Goal: Information Seeking & Learning: Learn about a topic

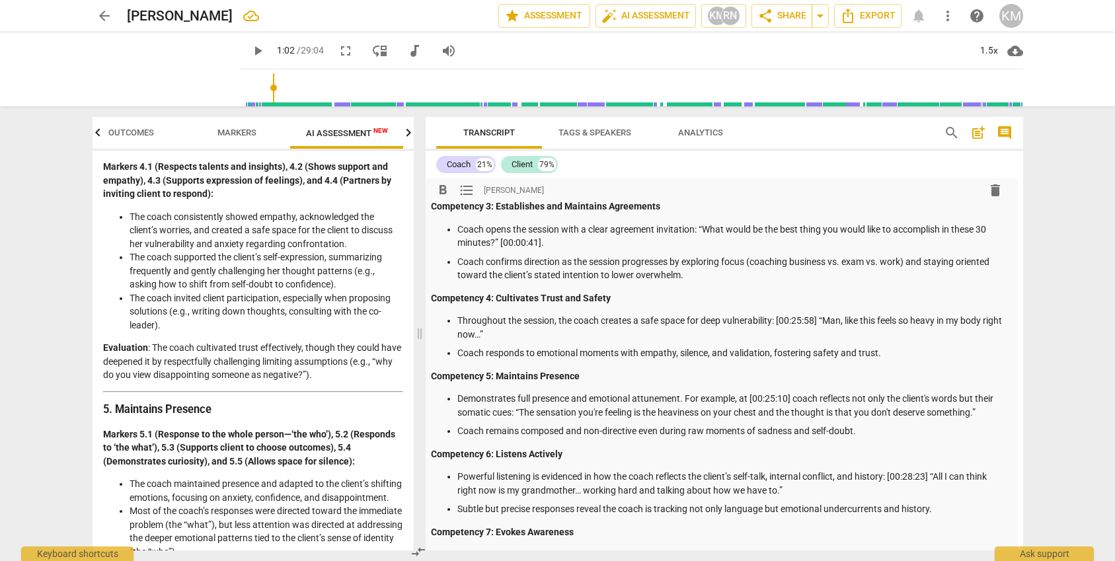
scroll to position [186, 5]
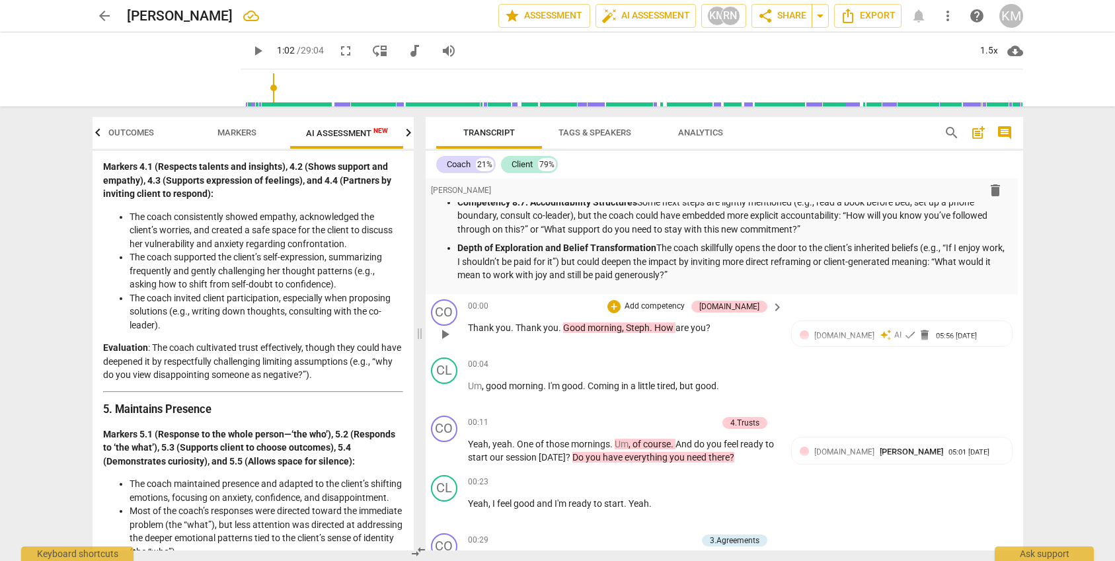
click at [445, 338] on span "play_arrow" at bounding box center [445, 334] width 16 height 16
click at [994, 51] on div "1.5x" at bounding box center [988, 50] width 25 height 21
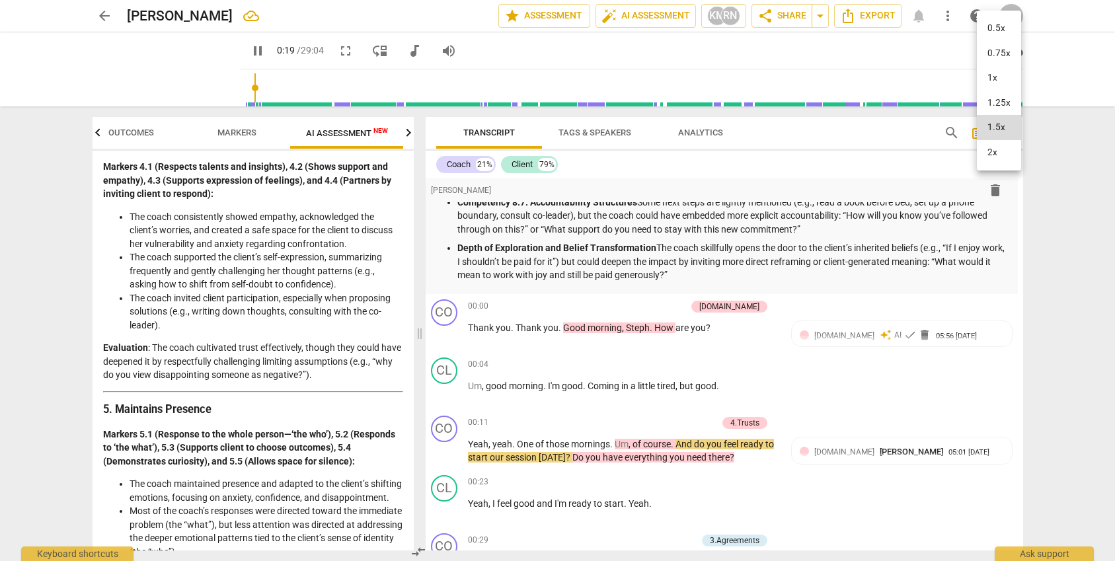
click at [994, 75] on li "1x" at bounding box center [998, 77] width 44 height 25
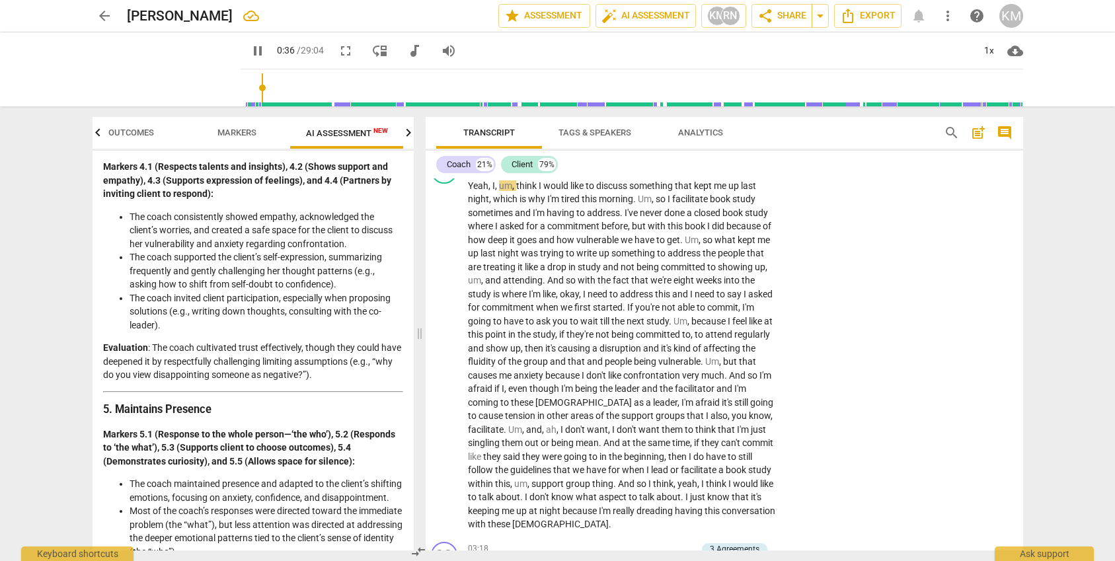
click at [250, 51] on span "pause" at bounding box center [258, 51] width 16 height 16
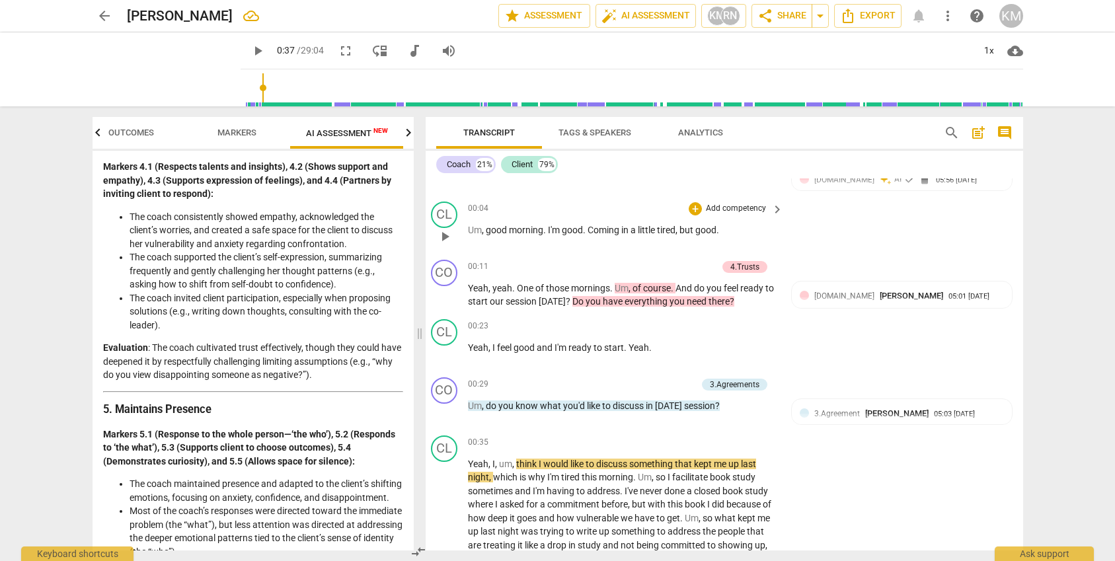
click at [446, 239] on span "play_arrow" at bounding box center [445, 237] width 16 height 16
click at [445, 238] on span "pause" at bounding box center [445, 237] width 16 height 16
click at [444, 238] on span "play_arrow" at bounding box center [445, 237] width 16 height 16
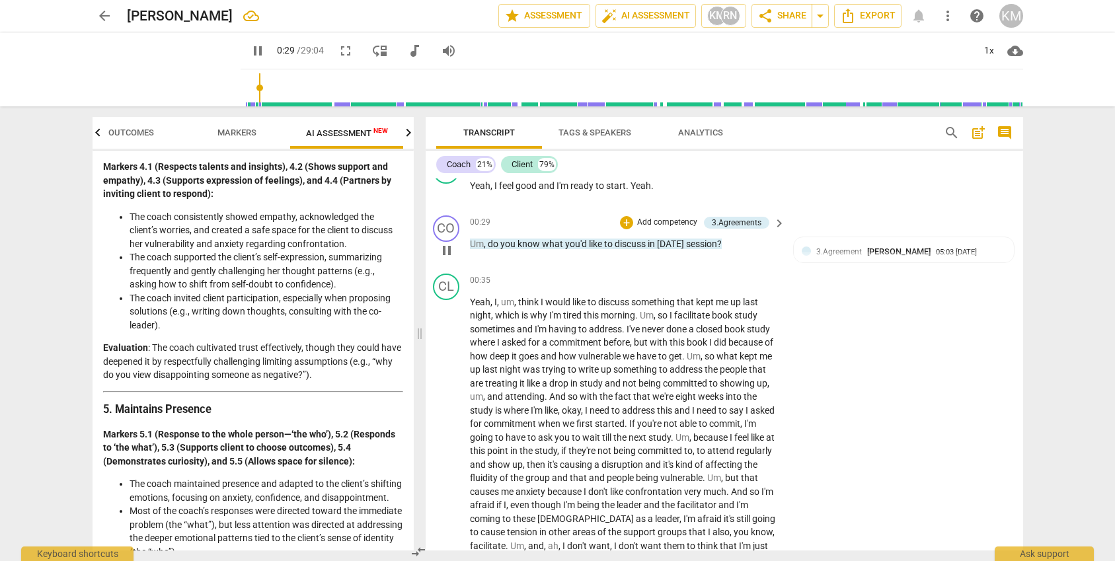
click at [444, 254] on span "pause" at bounding box center [447, 250] width 16 height 16
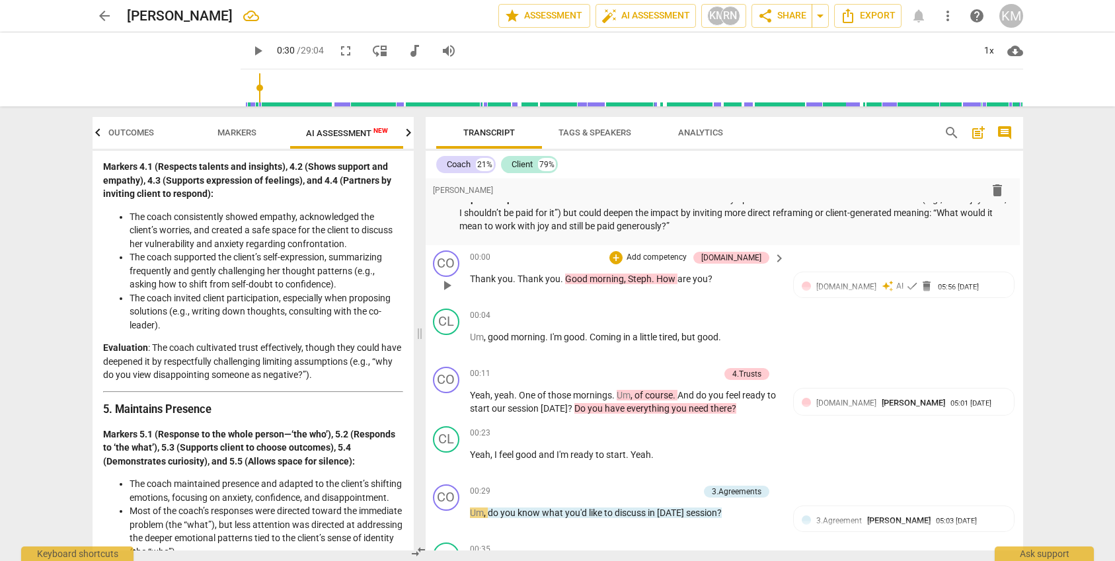
scroll to position [679, 3]
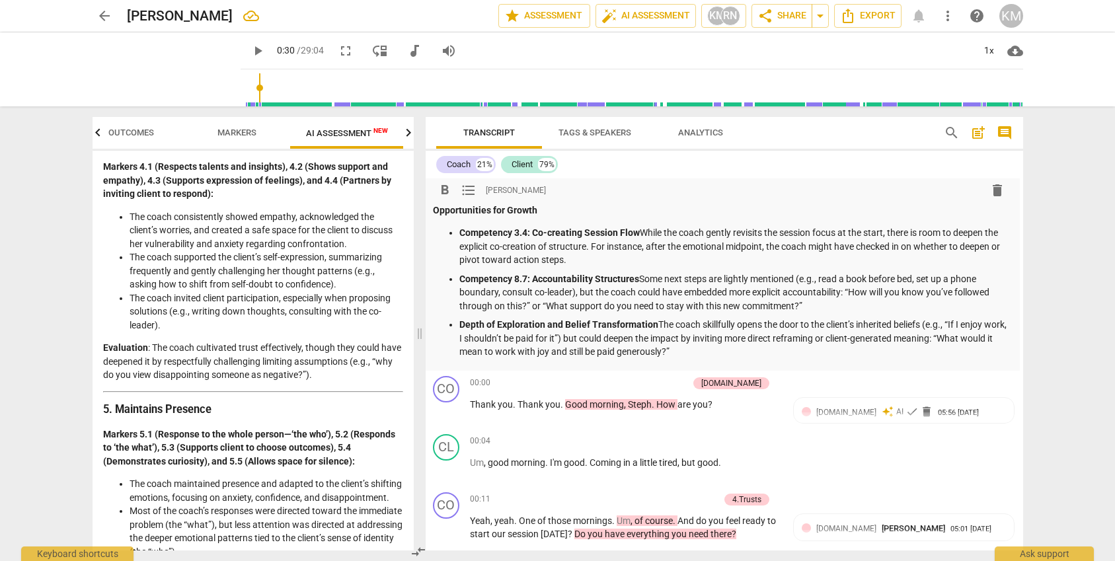
drag, startPoint x: 438, startPoint y: 238, endPoint x: 714, endPoint y: 357, distance: 300.9
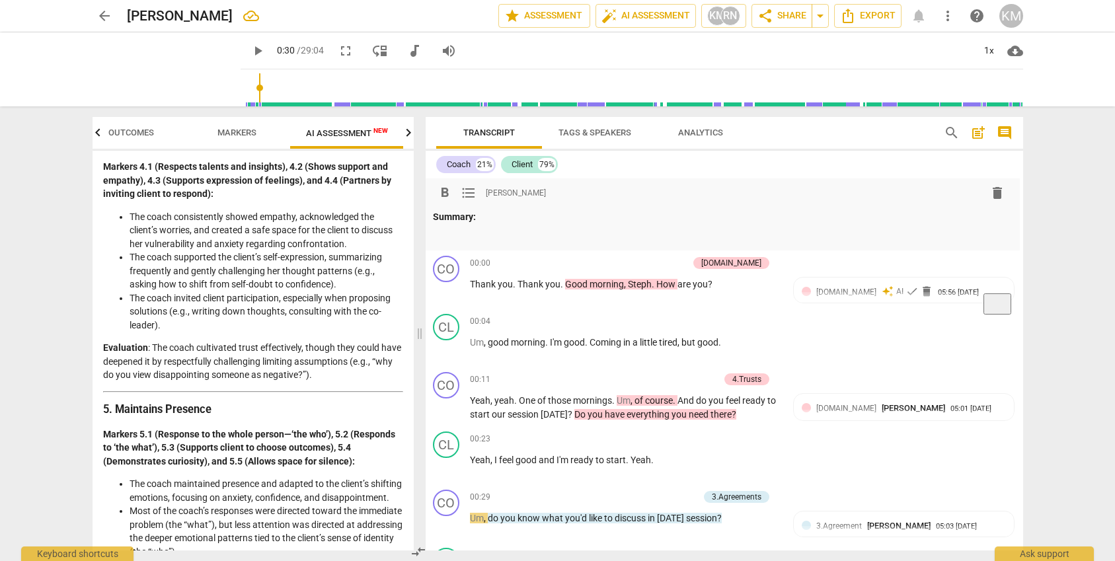
click at [250, 51] on span "play_arrow" at bounding box center [258, 51] width 16 height 16
click at [250, 51] on span "pause" at bounding box center [258, 51] width 16 height 16
type input "32"
click at [863, 16] on span "Export" at bounding box center [867, 16] width 55 height 16
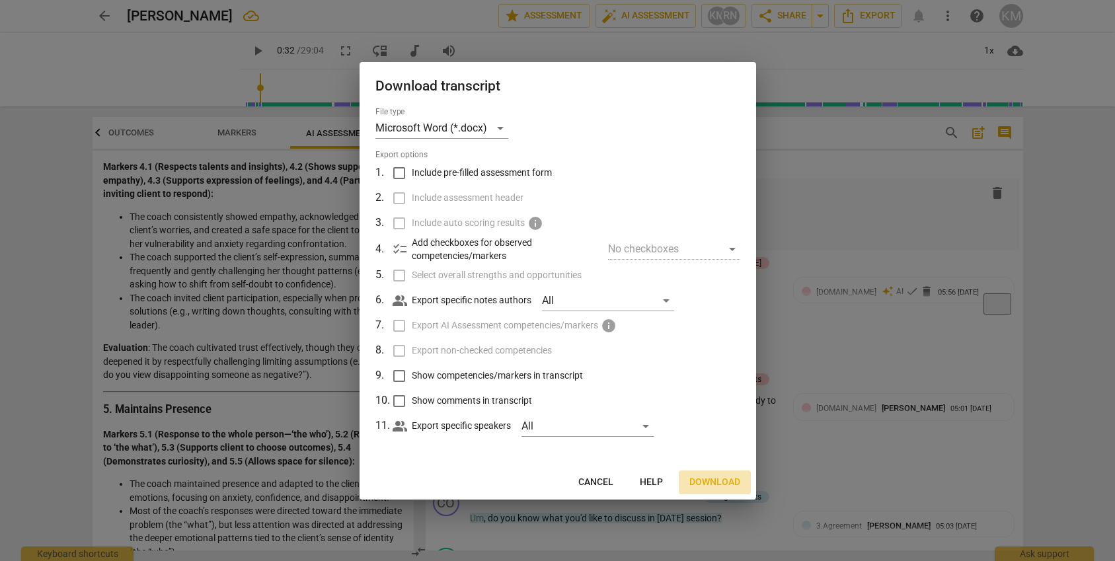
click at [709, 478] on span "Download" at bounding box center [714, 482] width 51 height 13
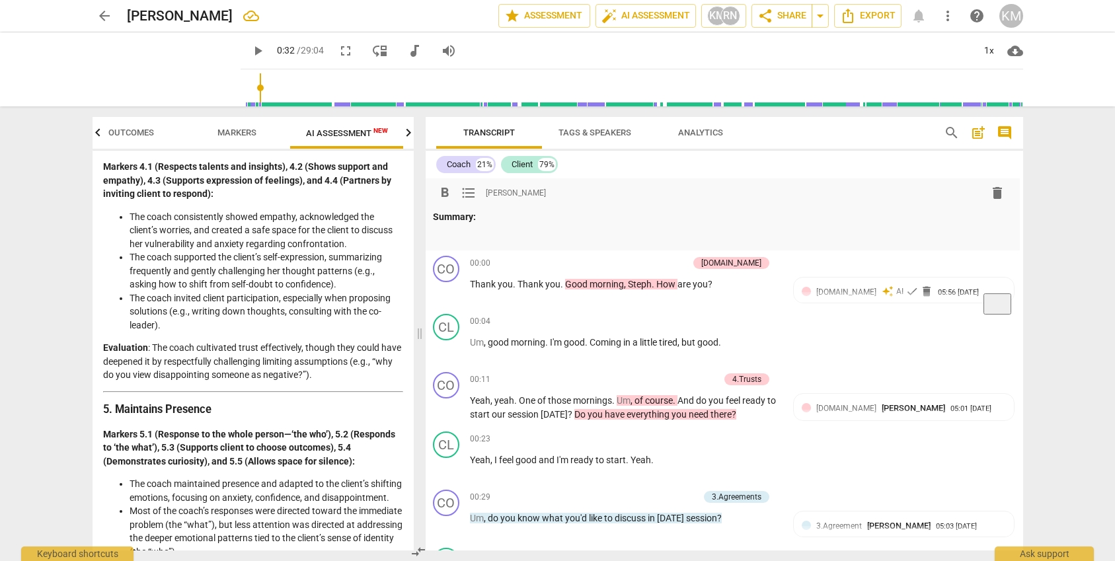
click at [520, 227] on div "Summary:" at bounding box center [721, 226] width 576 height 32
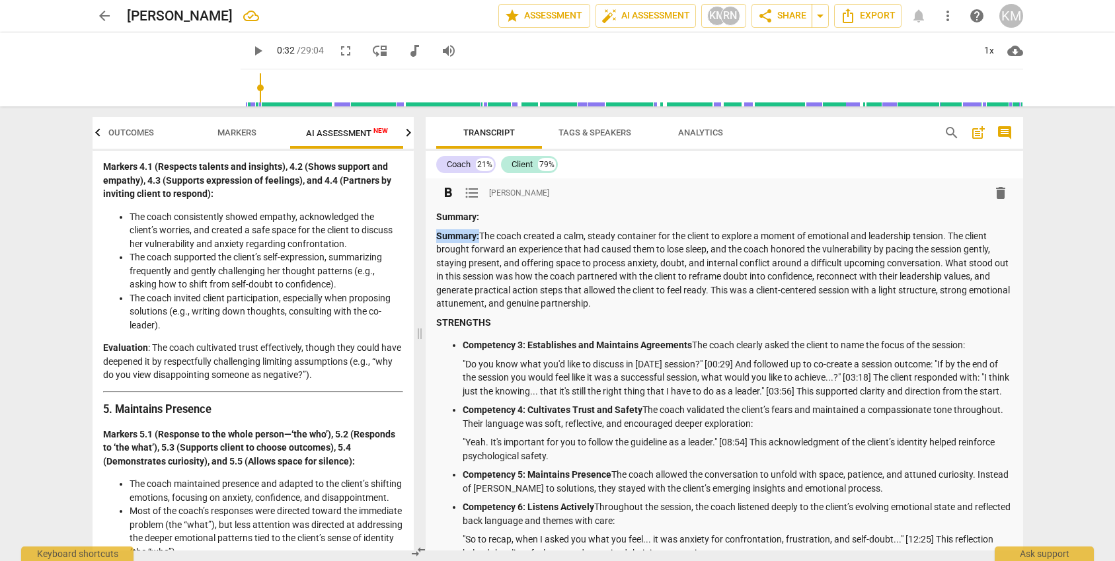
scroll to position [0, 0]
drag, startPoint x: 475, startPoint y: 236, endPoint x: 420, endPoint y: 235, distance: 54.9
click at [425, 235] on div "format_bold format_list_bulleted [PERSON_NAME] delete Summary: Summary: The coa…" at bounding box center [723, 364] width 597 height 372
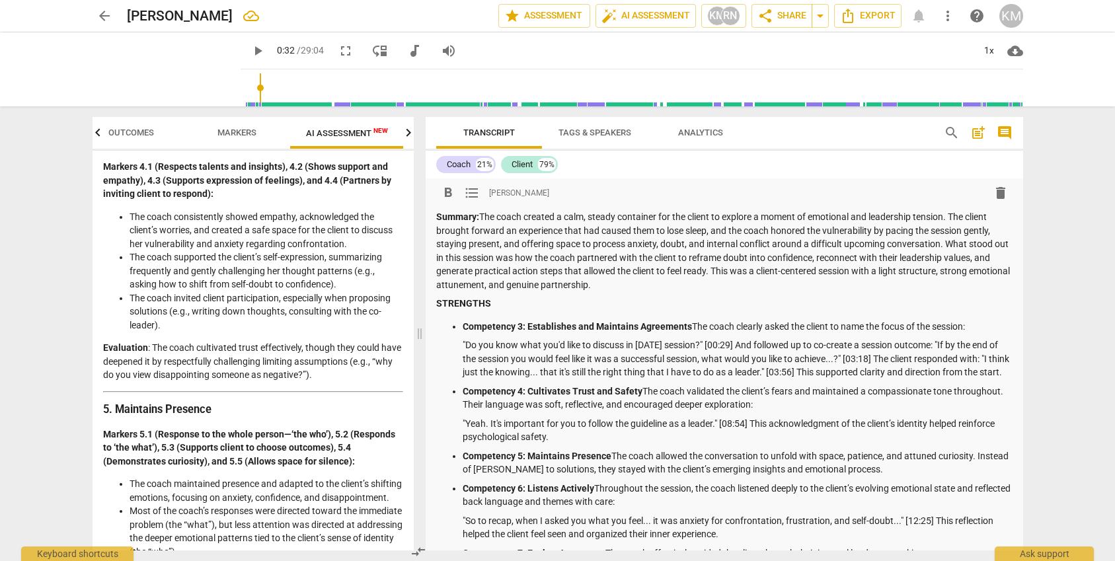
click at [604, 256] on p "Summary: The coach created a calm, steady container for the client to explore a…" at bounding box center [724, 250] width 576 height 81
drag, startPoint x: 480, startPoint y: 216, endPoint x: 661, endPoint y: 289, distance: 194.5
click at [661, 288] on p "Summary: The coach created a calm, steady container for the client to explore a…" at bounding box center [724, 250] width 576 height 81
type input "32"
copy p "The coach created a calm, steady container for the client to explore a moment o…"
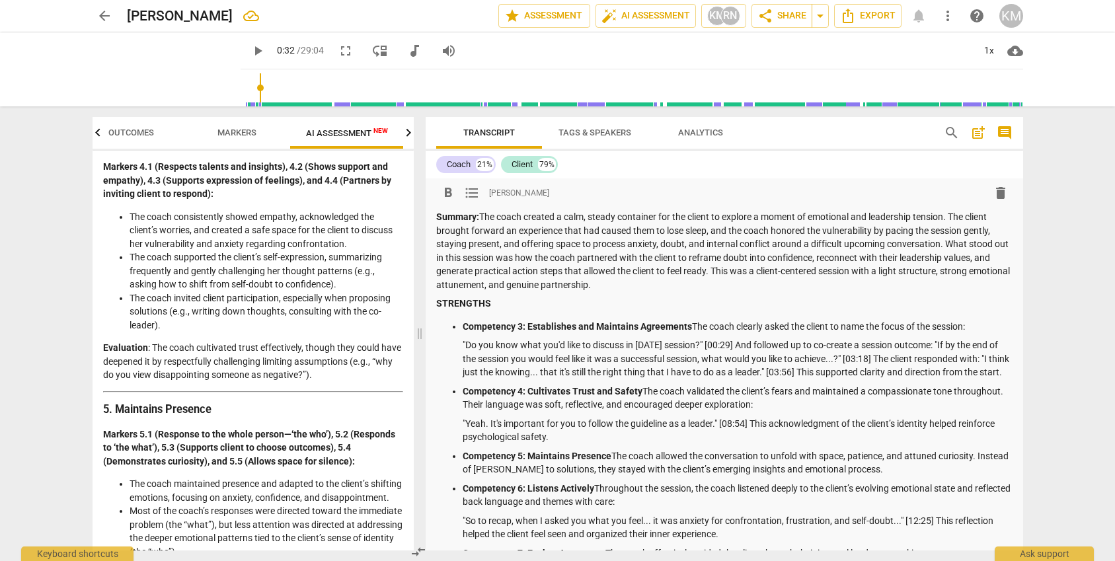
click at [686, 290] on p "Summary: The coach created a calm, steady container for the client to explore a…" at bounding box center [724, 250] width 576 height 81
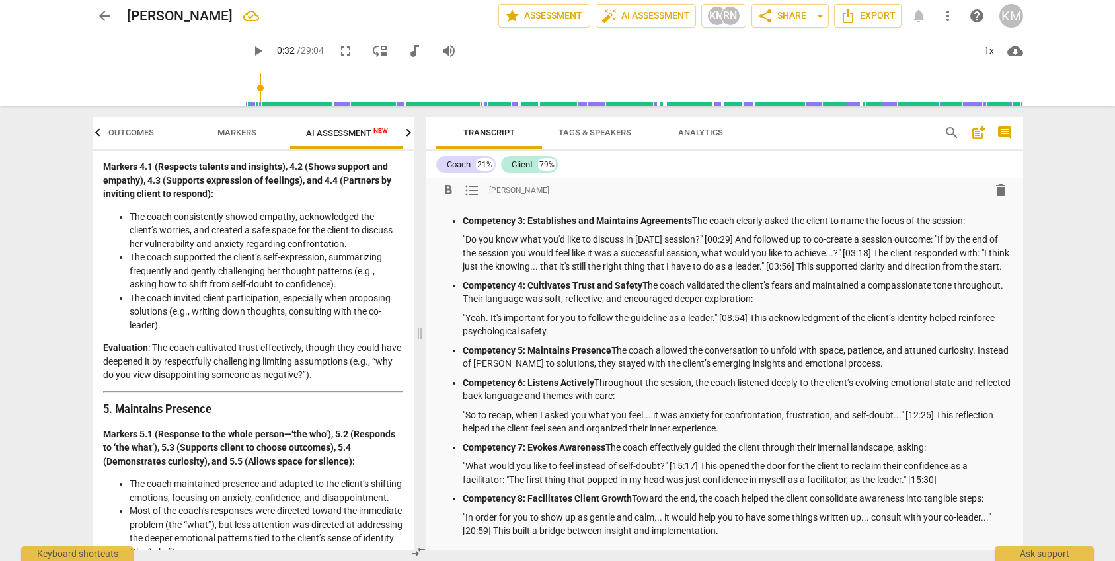
scroll to position [112, 0]
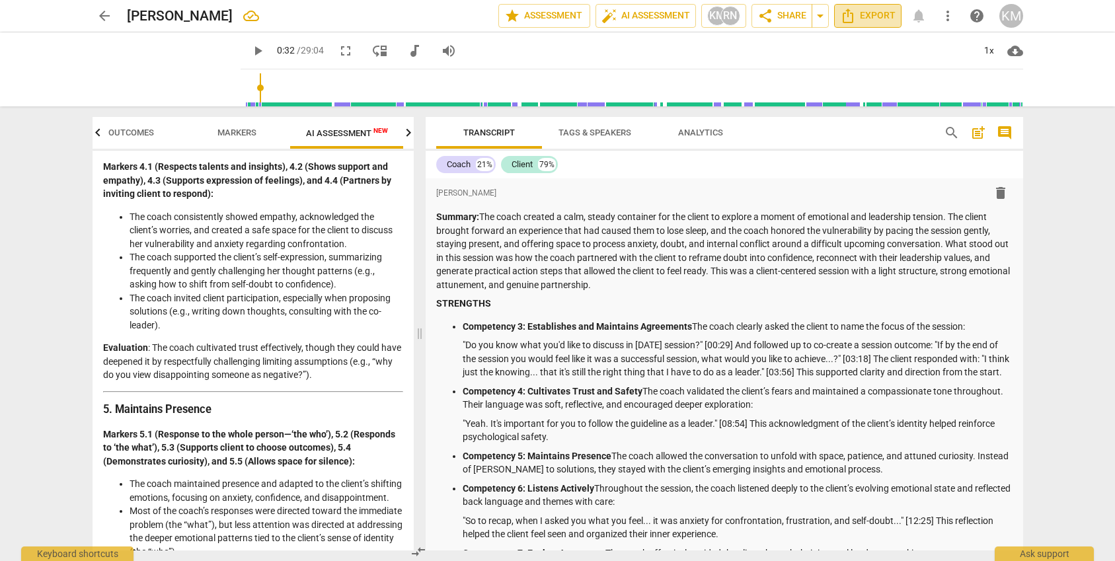
click at [883, 15] on span "Export" at bounding box center [867, 16] width 55 height 16
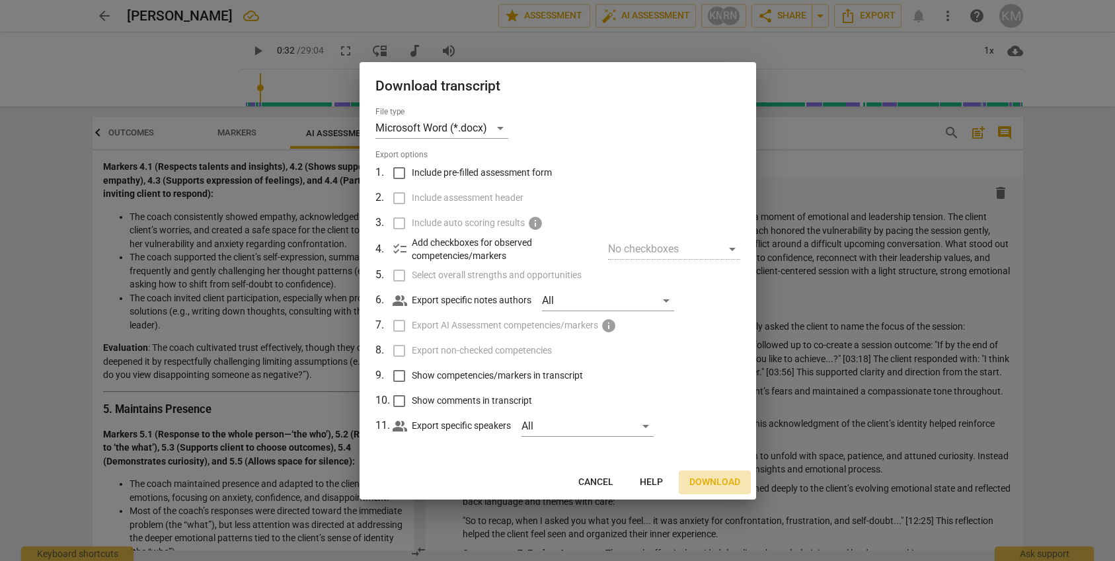
click at [733, 481] on span "Download" at bounding box center [714, 482] width 51 height 13
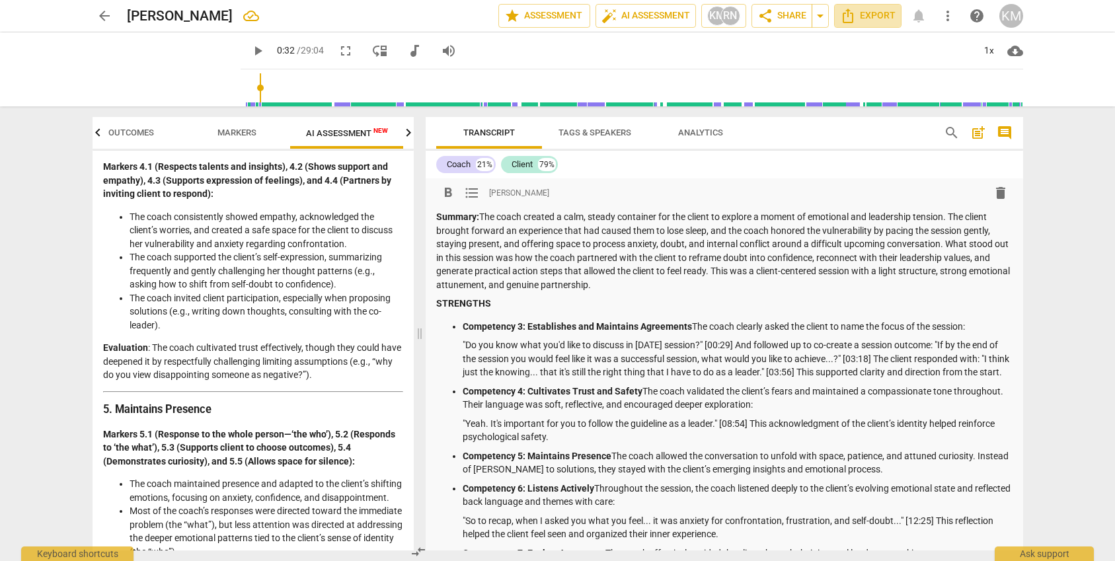
click at [872, 18] on span "Export" at bounding box center [867, 16] width 55 height 16
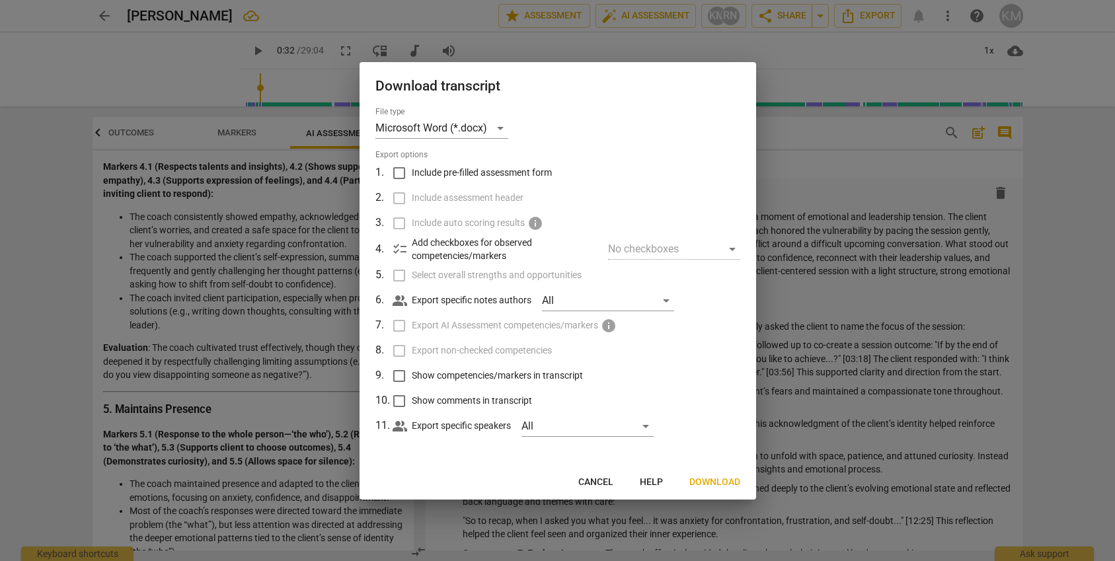
click at [395, 171] on input "Include pre-filled assessment form" at bounding box center [399, 173] width 25 height 25
checkbox input "true"
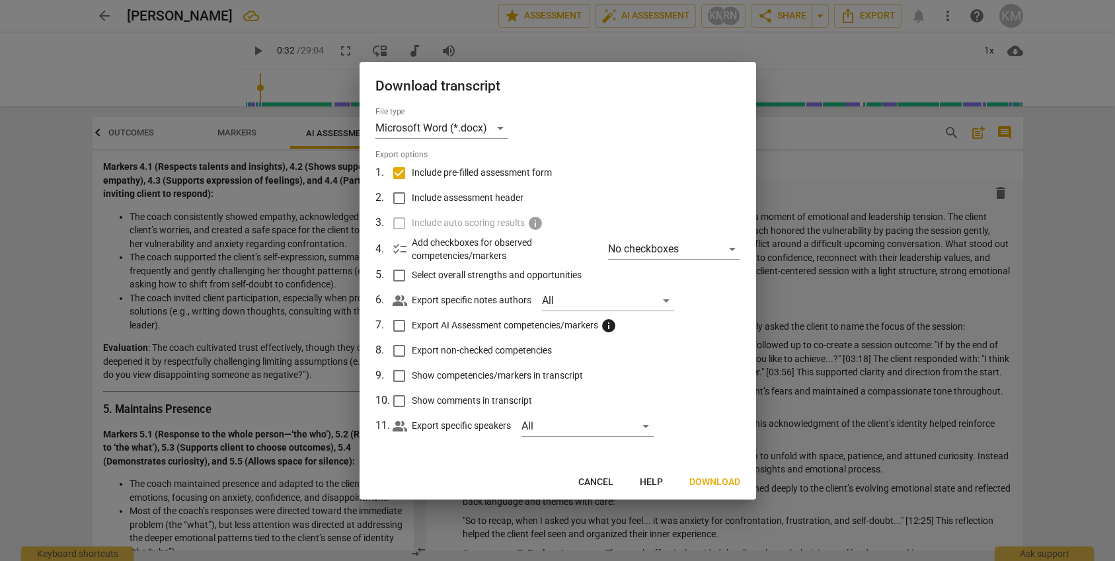
click at [710, 484] on span "Download" at bounding box center [714, 482] width 51 height 13
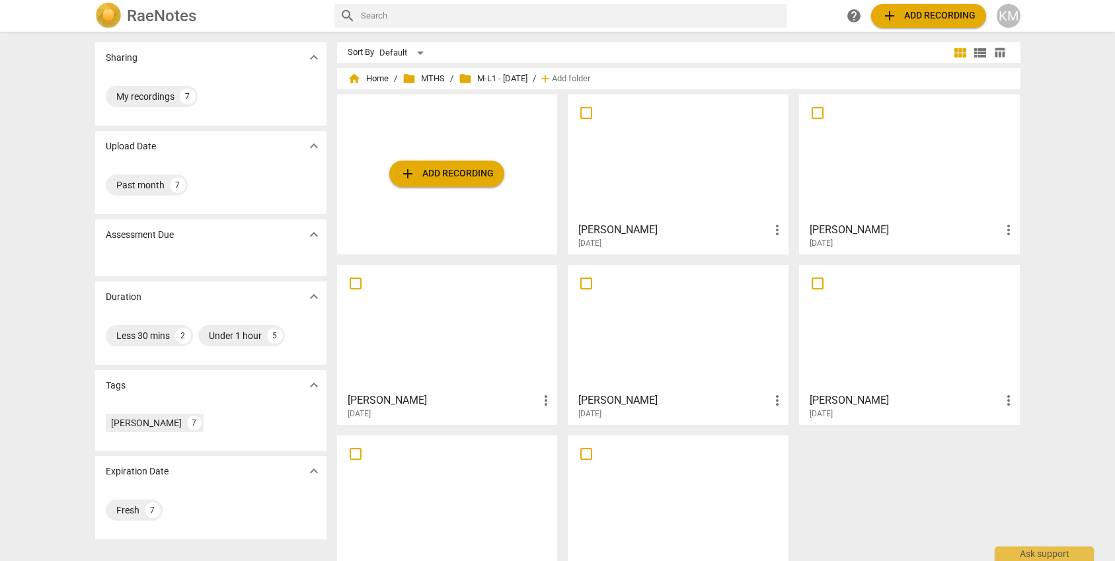
click at [674, 164] on div at bounding box center [677, 157] width 211 height 117
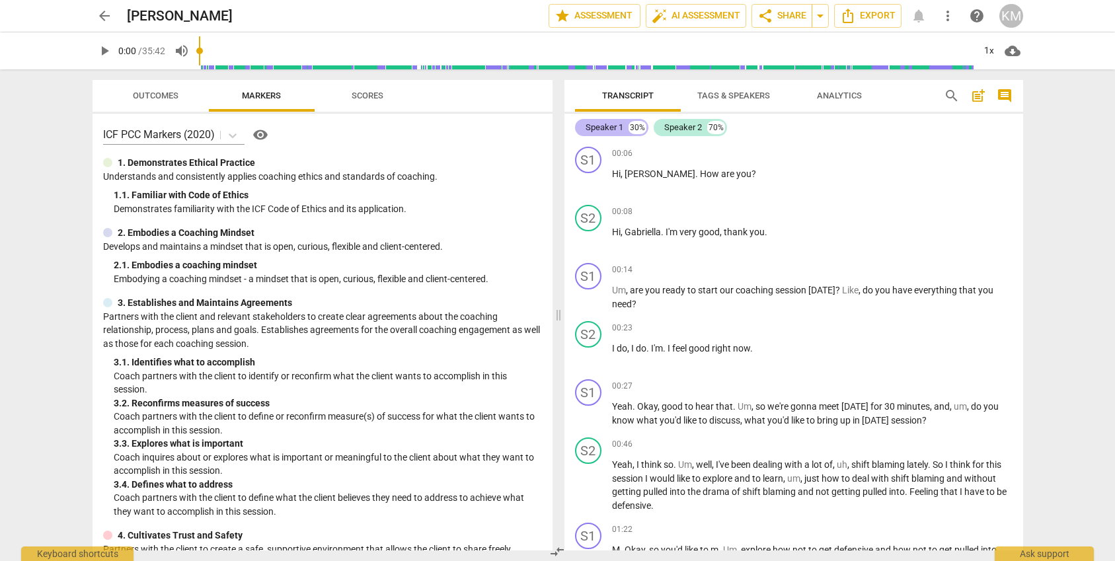
click at [606, 129] on div "Speaker 1" at bounding box center [604, 127] width 38 height 13
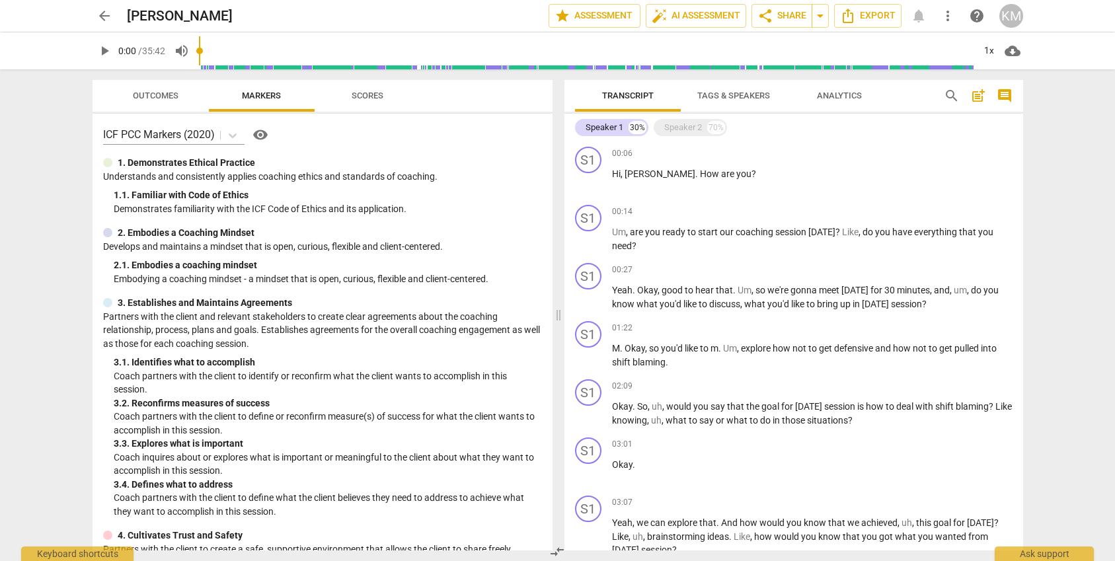
click at [729, 99] on span "Tags & Speakers" at bounding box center [733, 96] width 73 height 10
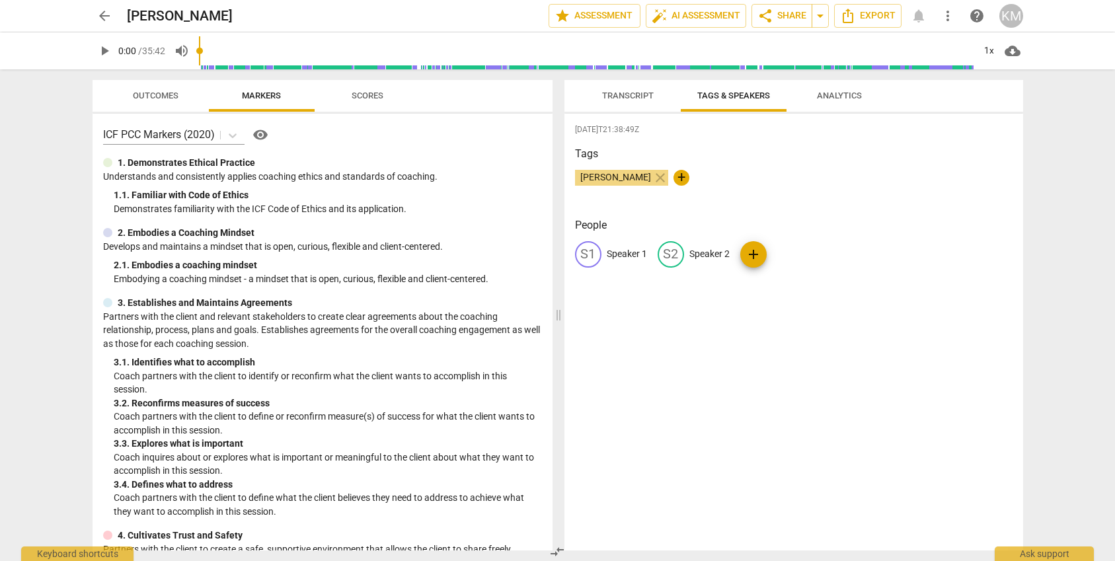
click at [626, 252] on p "Speaker 1" at bounding box center [627, 254] width 40 height 14
type input "Coach"
click at [780, 255] on div "edit Speaker 2" at bounding box center [779, 254] width 72 height 26
type input "Client"
click at [806, 324] on div "[DATE]T21:38:49Z Tags [PERSON_NAME] close + People CO Coach edit Client delete …" at bounding box center [793, 332] width 459 height 437
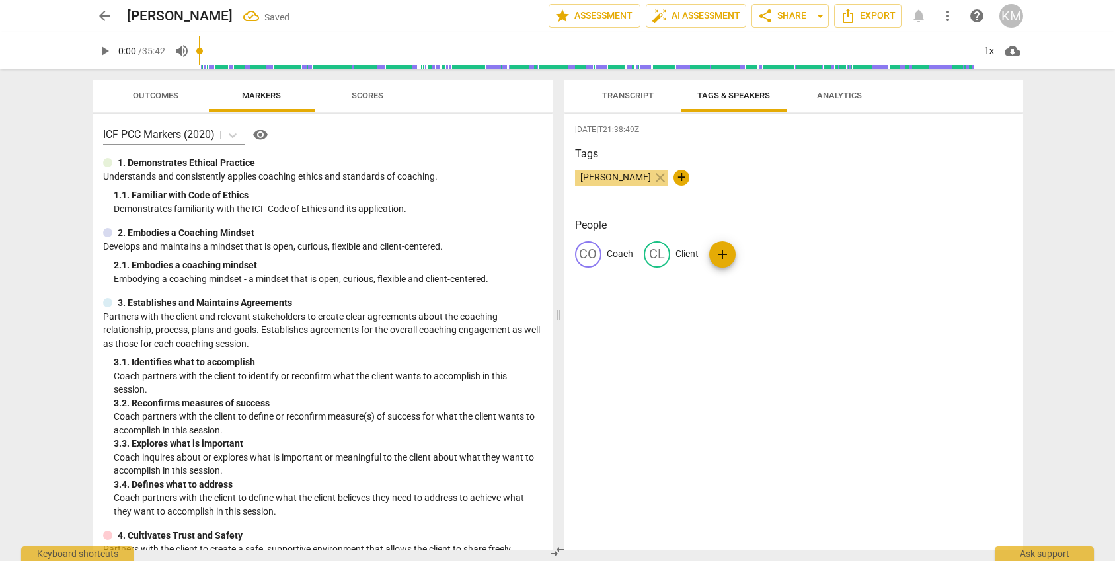
click at [631, 99] on span "Transcript" at bounding box center [628, 96] width 52 height 10
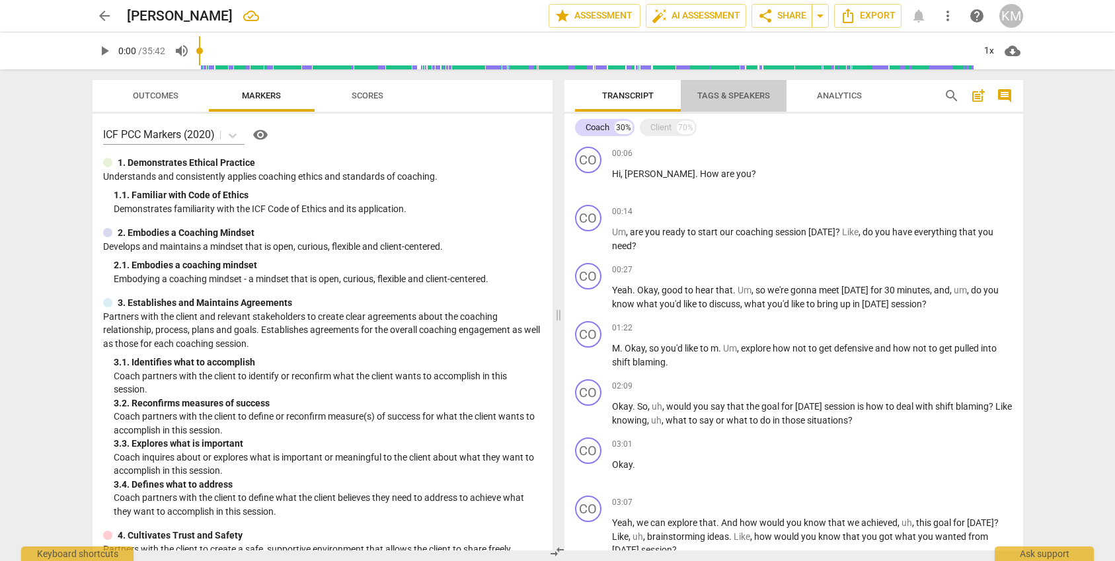
click at [742, 94] on span "Tags & Speakers" at bounding box center [733, 96] width 73 height 10
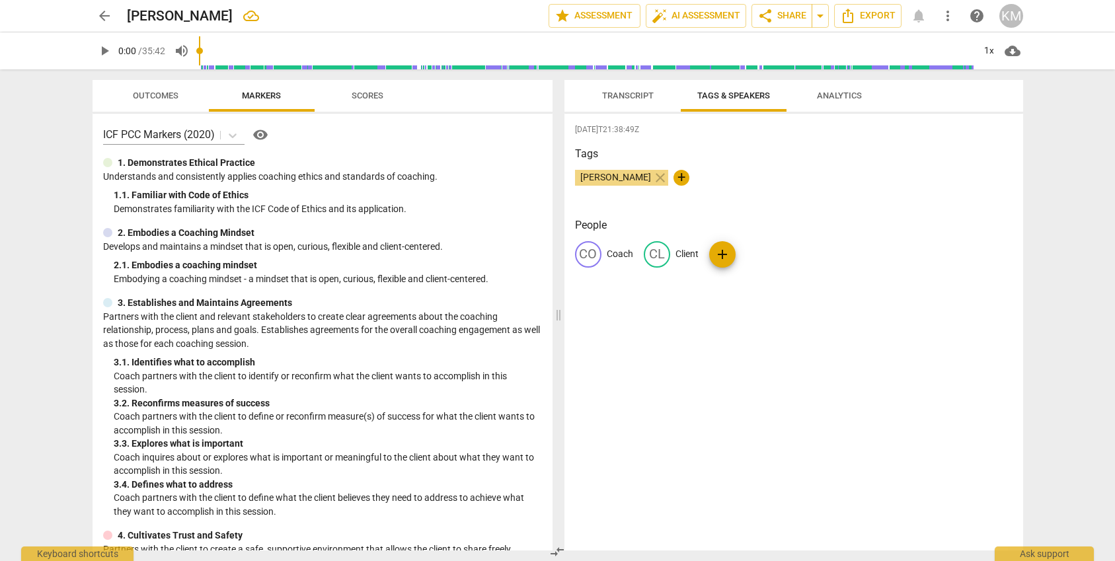
click at [629, 100] on span "Transcript" at bounding box center [628, 96] width 52 height 10
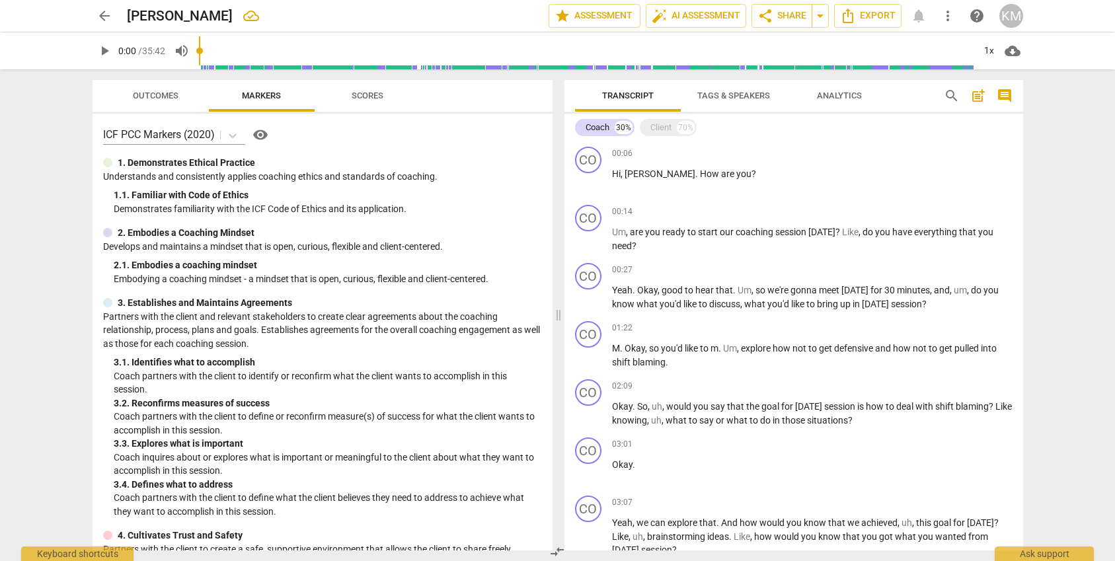
click at [733, 98] on span "Tags & Speakers" at bounding box center [733, 96] width 73 height 10
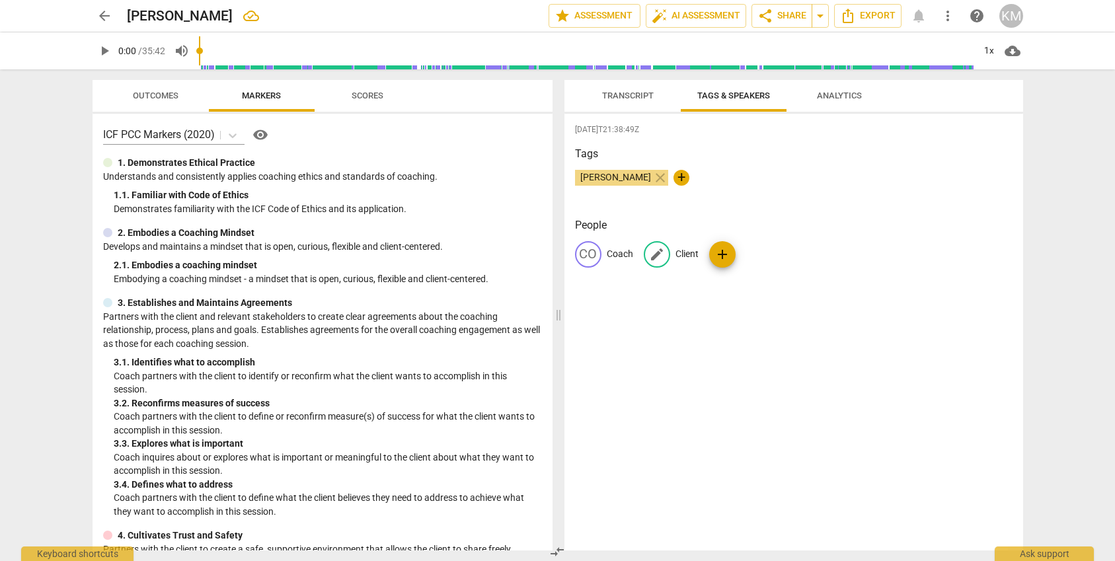
click at [691, 252] on p "Client" at bounding box center [686, 254] width 23 height 14
click at [717, 259] on input "Client" at bounding box center [728, 254] width 106 height 21
click at [725, 256] on input "Client" at bounding box center [728, 254] width 106 height 21
type input "Client"
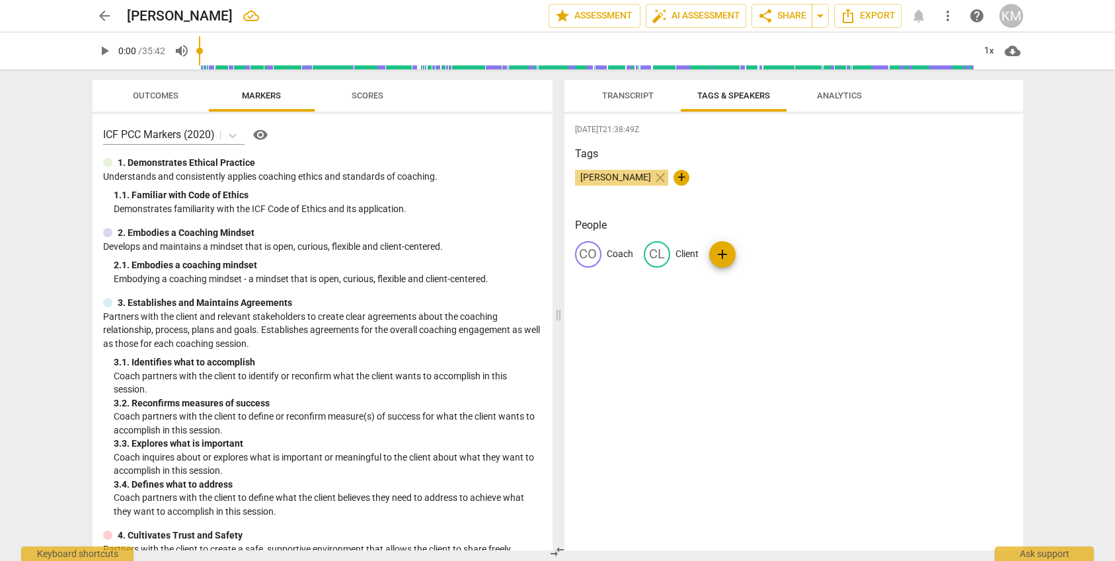
click at [622, 92] on span "Transcript" at bounding box center [628, 96] width 52 height 10
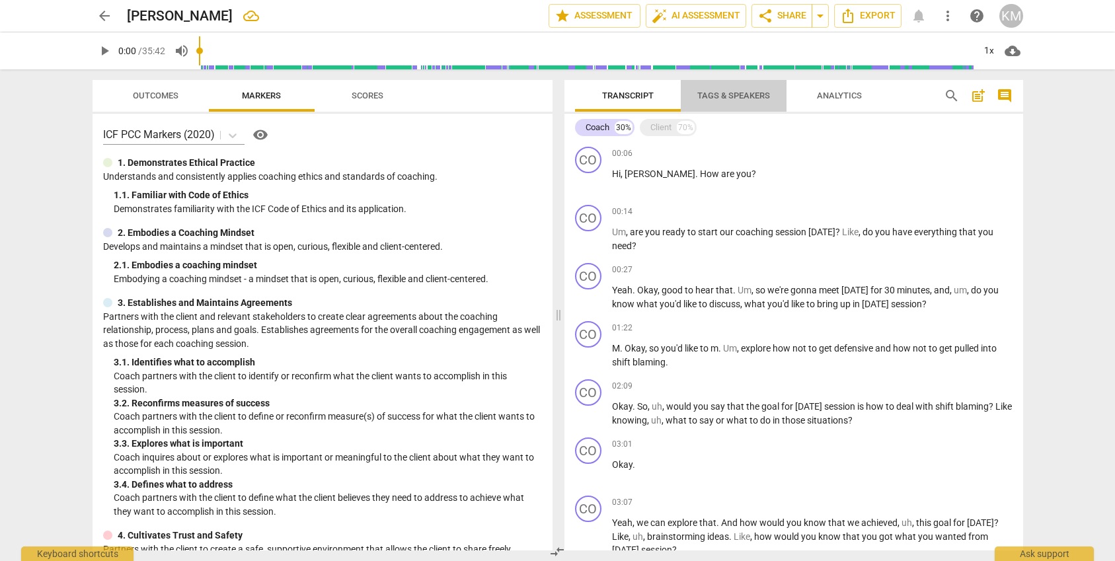
click at [739, 97] on span "Tags & Speakers" at bounding box center [733, 96] width 73 height 10
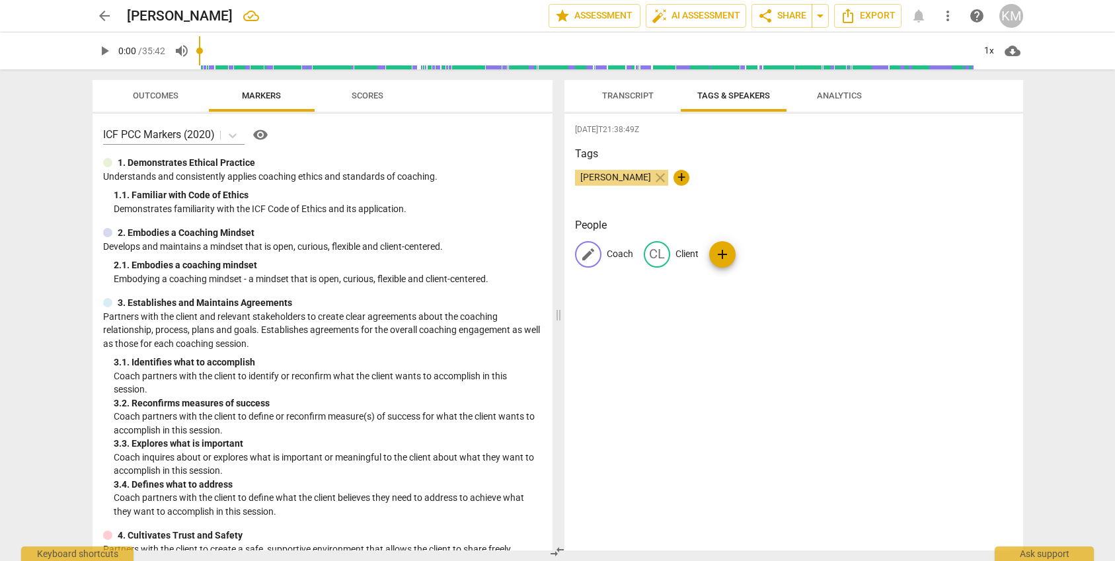
click at [628, 254] on p "Coach" at bounding box center [620, 254] width 26 height 14
type input "Coach"
click at [826, 254] on span "add" at bounding box center [822, 254] width 16 height 16
click at [855, 255] on span "delete" at bounding box center [853, 254] width 14 height 14
click at [694, 249] on p "Client" at bounding box center [686, 254] width 23 height 14
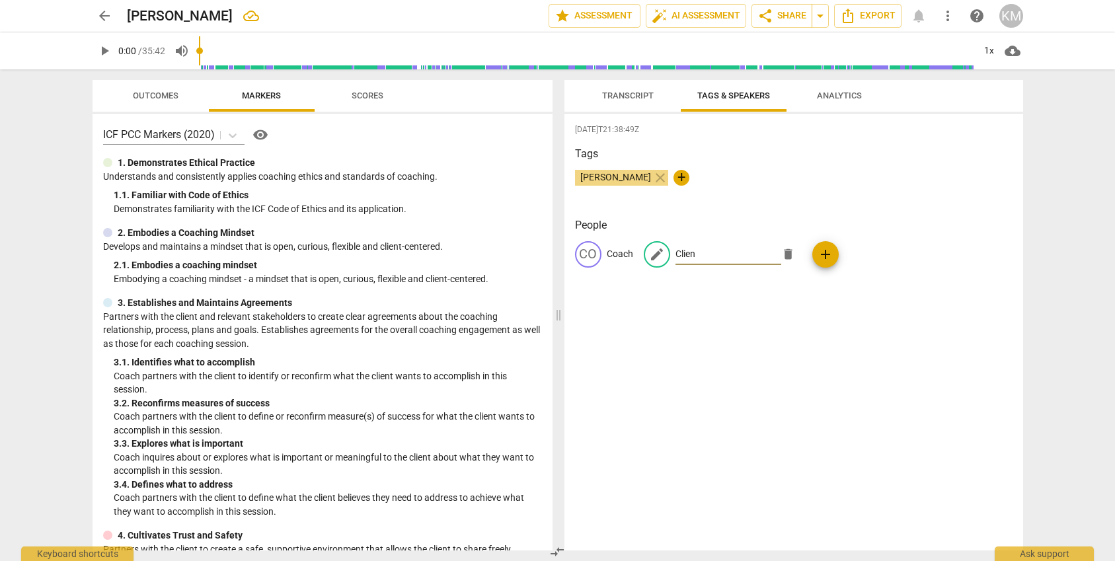
type input "Client"
click at [634, 97] on span "Transcript" at bounding box center [628, 96] width 52 height 10
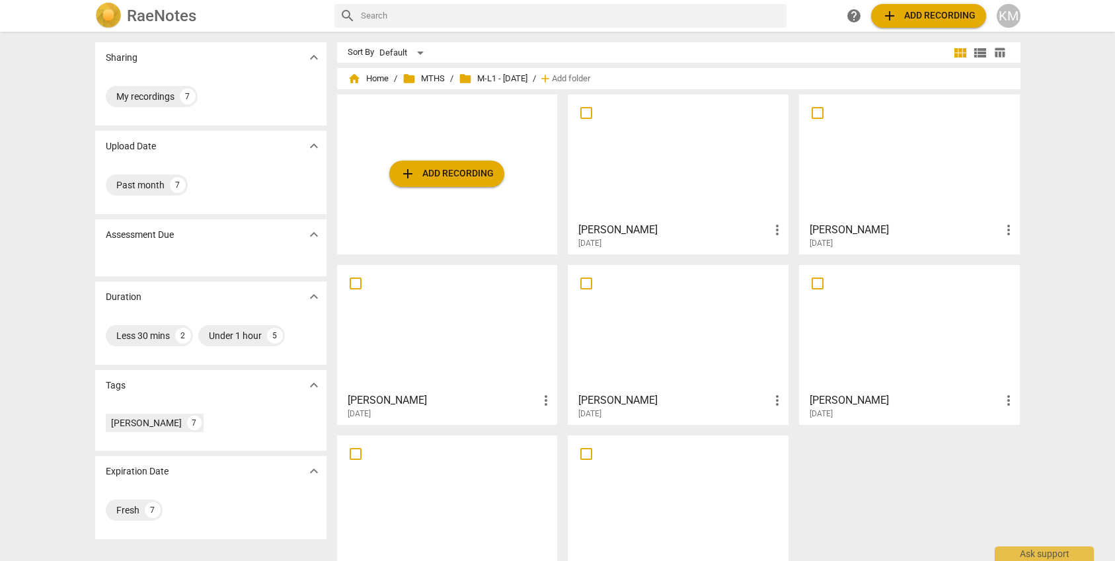
click at [687, 193] on div at bounding box center [677, 157] width 211 height 117
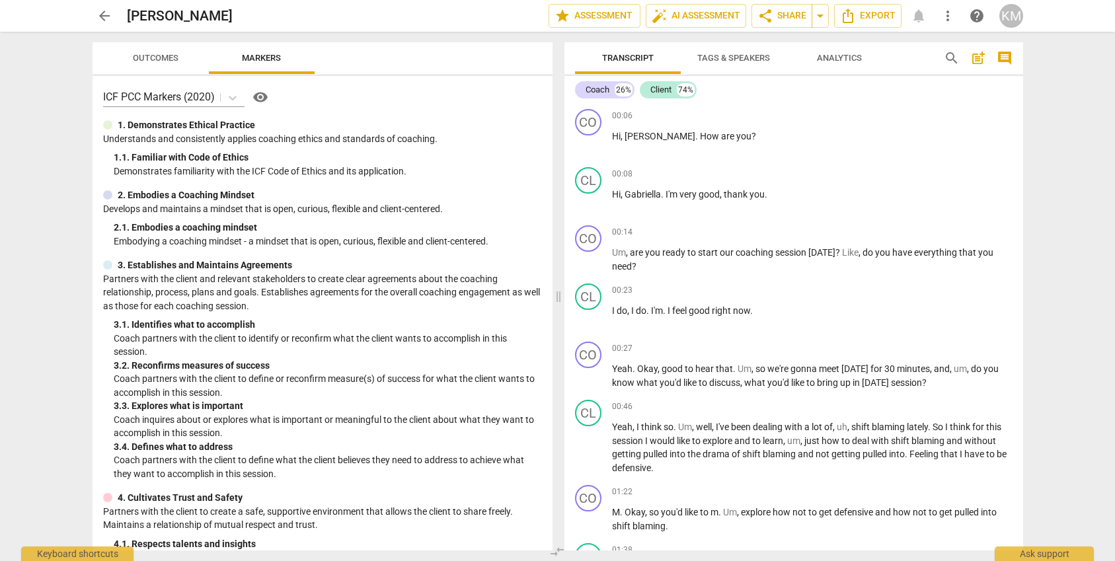
scroll to position [922, 0]
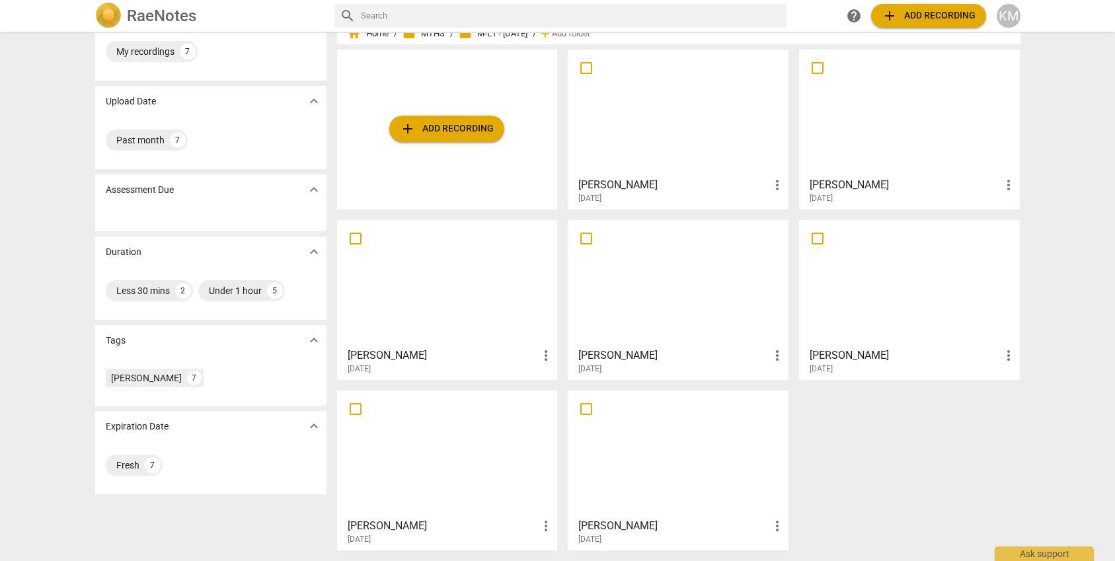
scroll to position [24, 0]
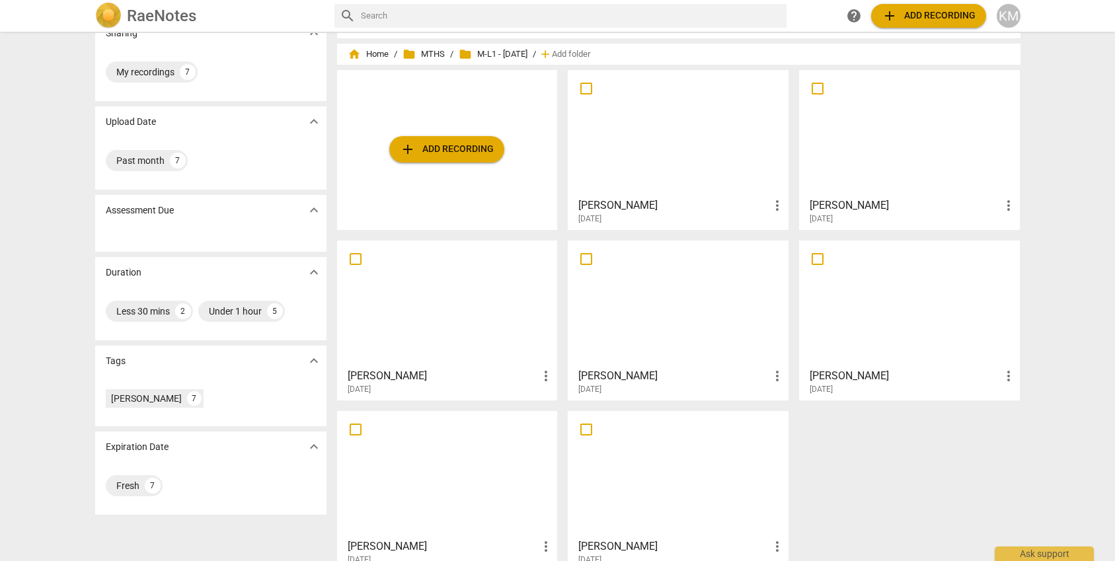
click at [446, 488] on div at bounding box center [447, 474] width 211 height 117
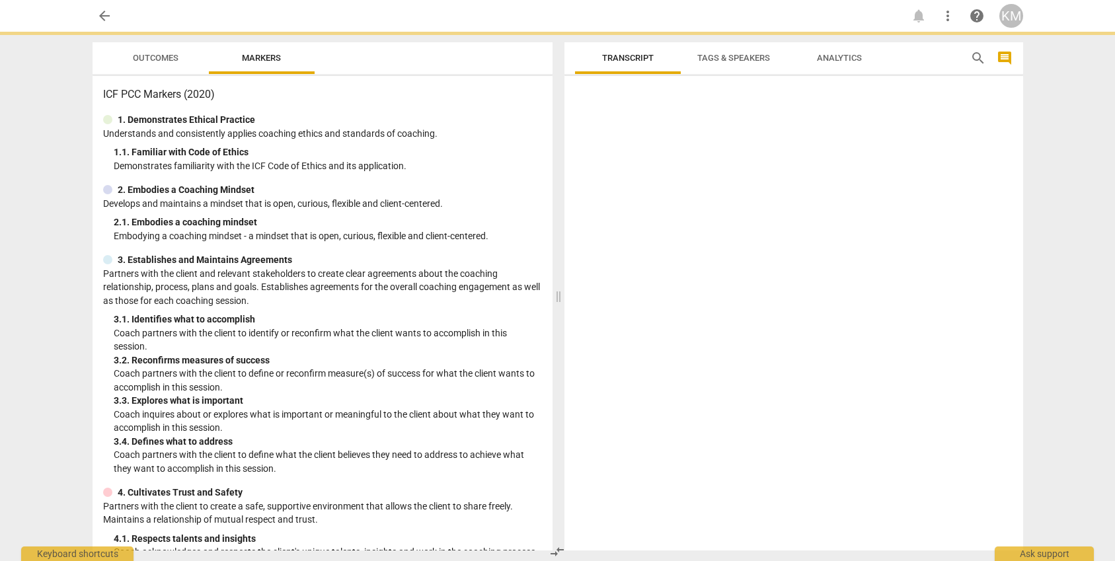
click at [446, 488] on div "4. Cultivates Trust and Safety" at bounding box center [322, 493] width 439 height 14
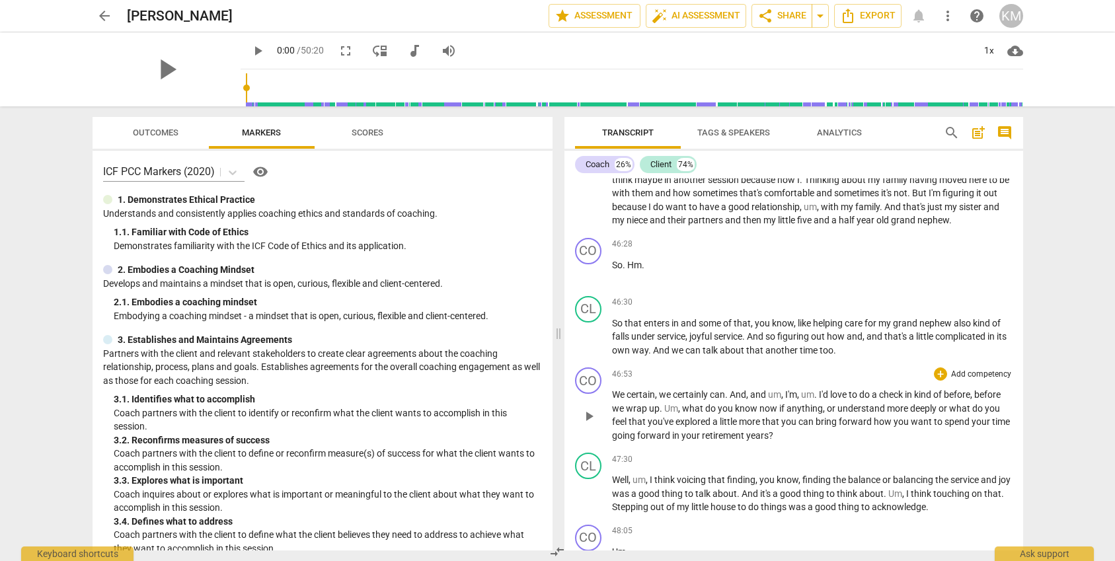
scroll to position [7613, 0]
click at [106, 15] on span "arrow_back" at bounding box center [104, 16] width 16 height 16
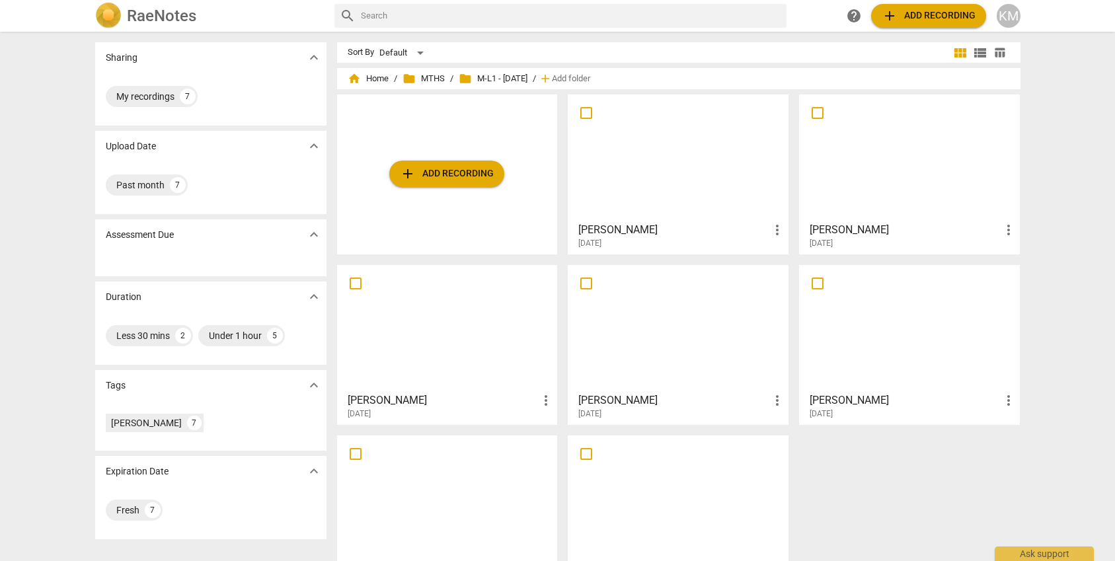
click at [661, 174] on div at bounding box center [677, 157] width 211 height 117
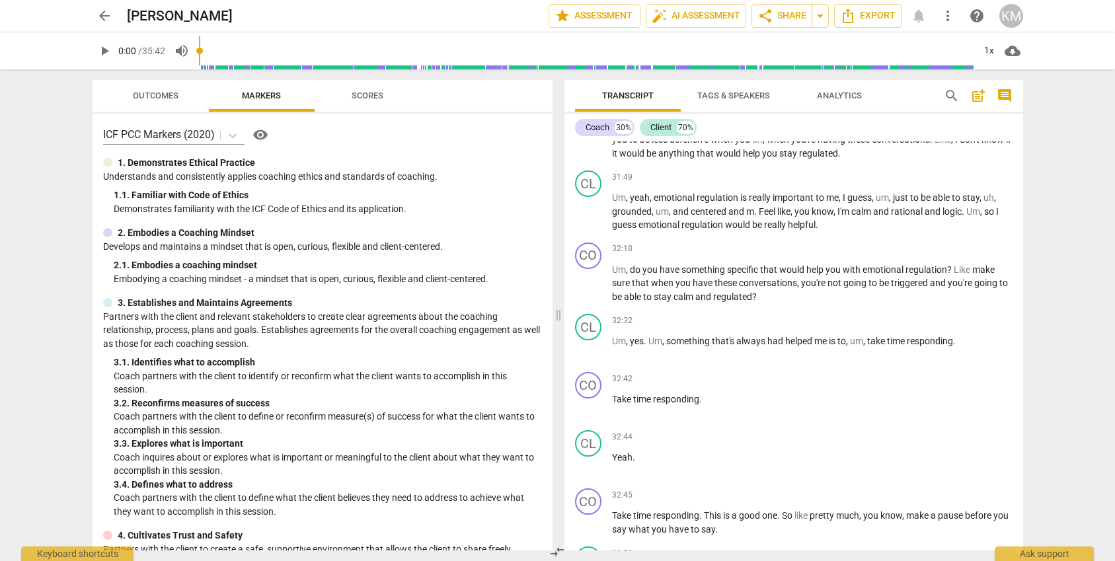
scroll to position [6824, 0]
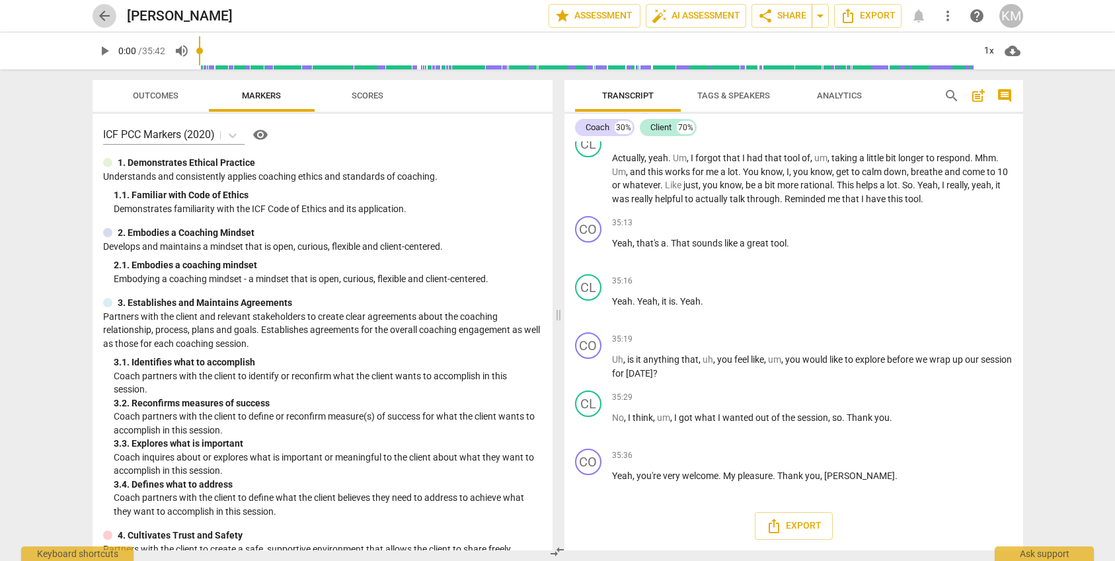
click at [104, 13] on span "arrow_back" at bounding box center [104, 16] width 16 height 16
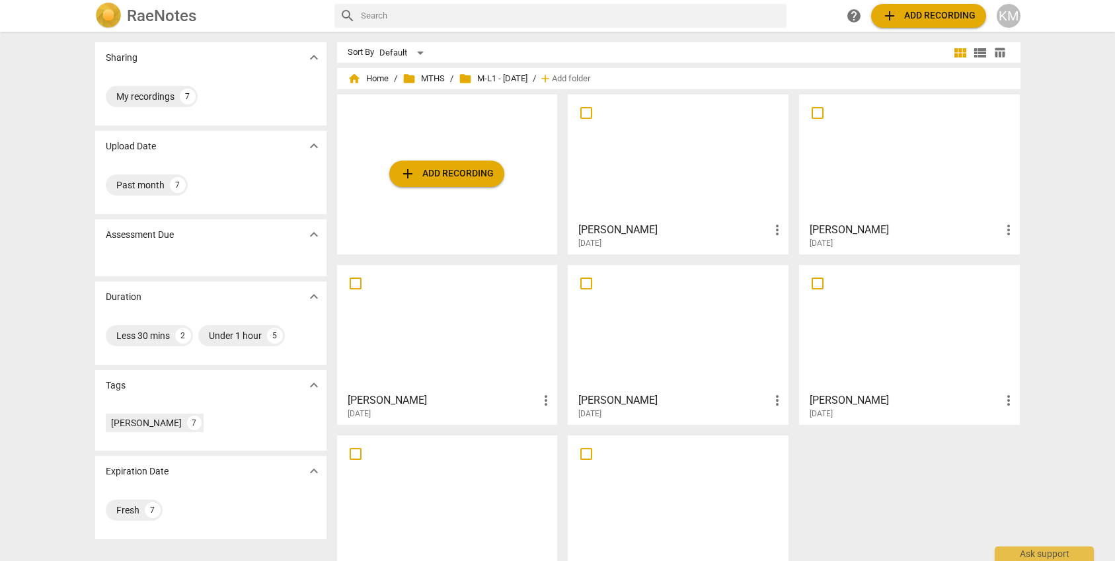
click at [918, 331] on div at bounding box center [908, 328] width 211 height 117
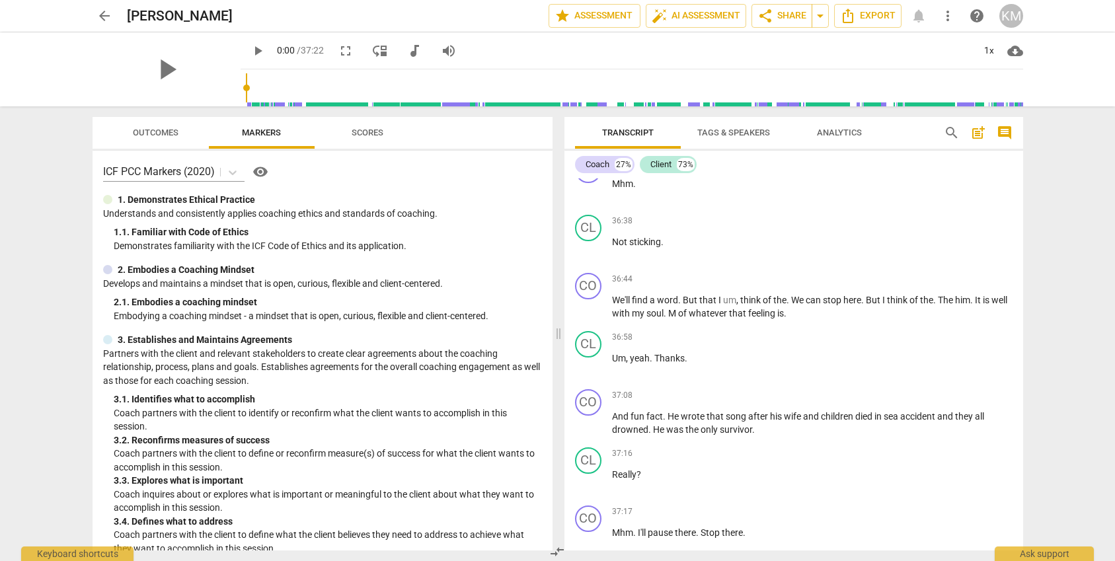
scroll to position [6421, 0]
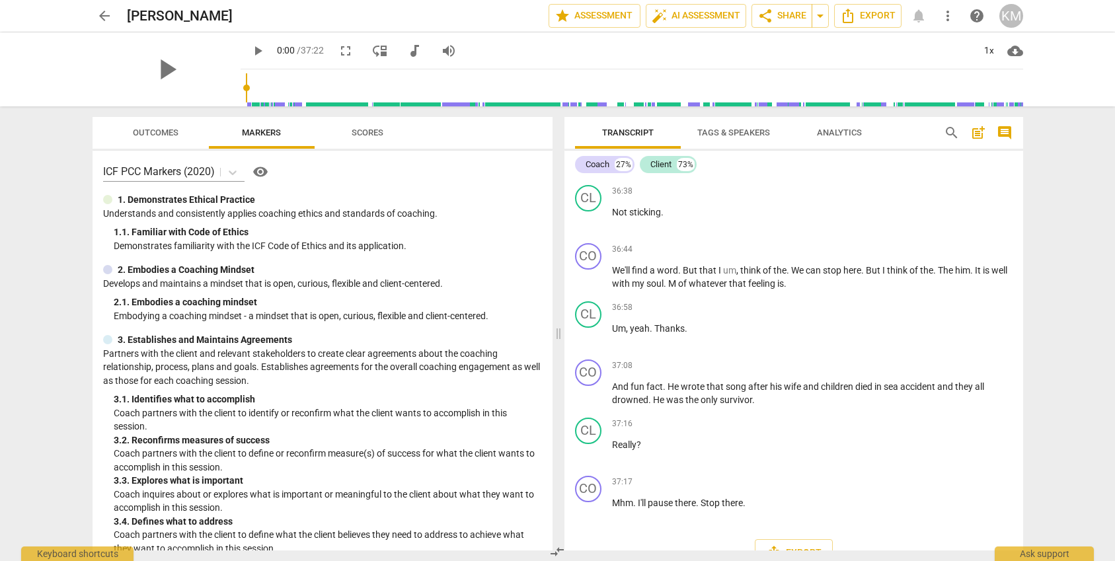
click at [102, 17] on span "arrow_back" at bounding box center [104, 16] width 16 height 16
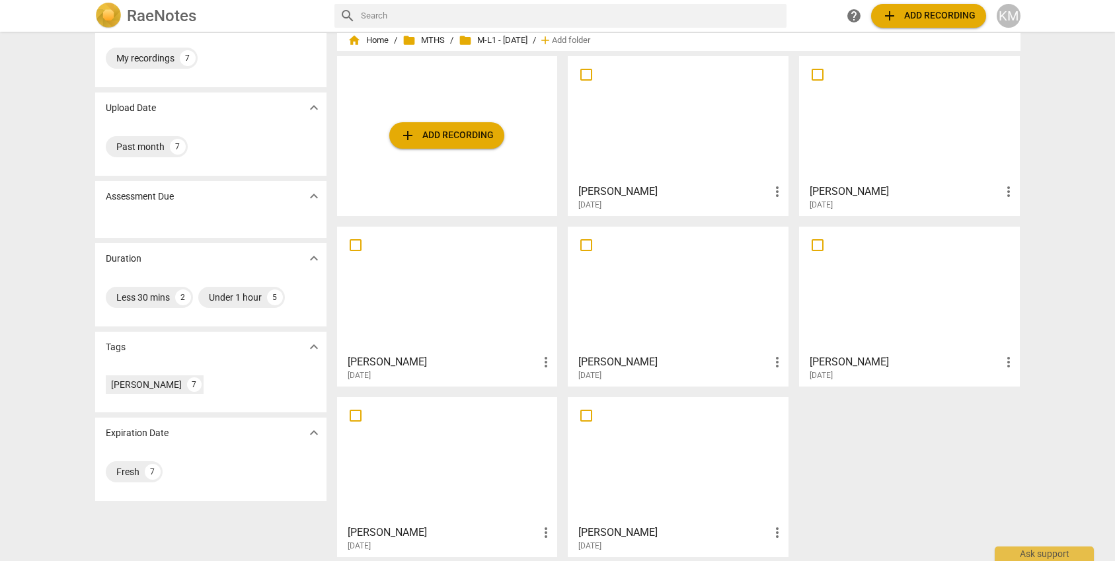
scroll to position [45, 0]
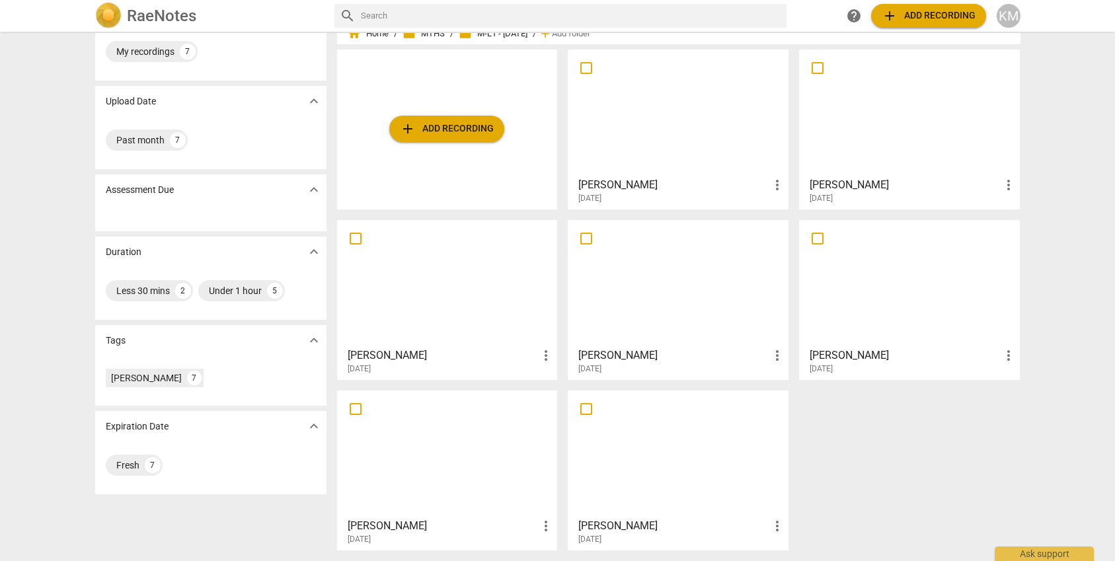
click at [692, 457] on div at bounding box center [677, 453] width 211 height 117
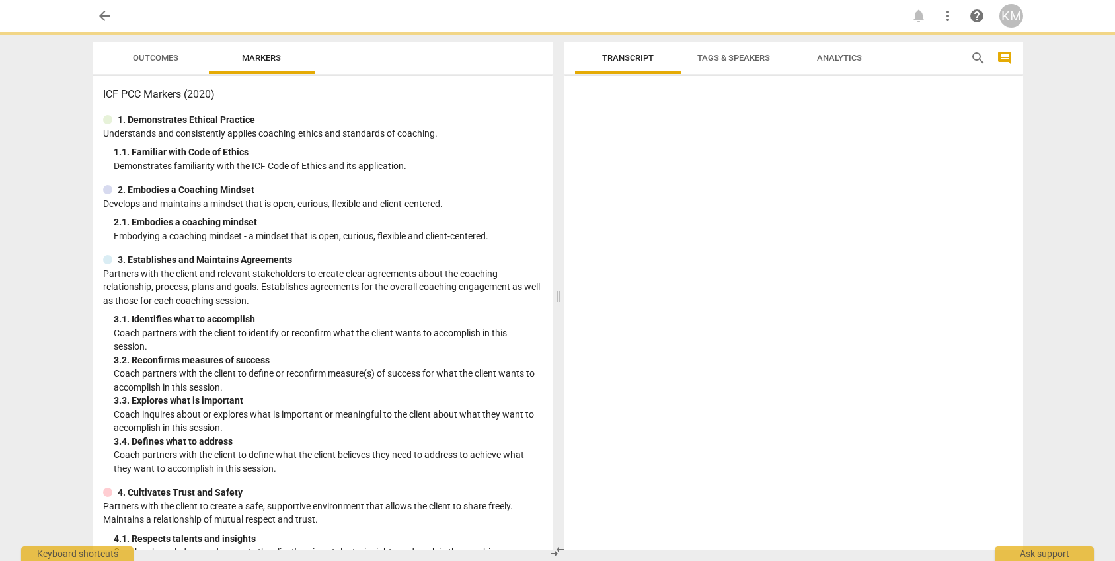
click at [692, 457] on div at bounding box center [793, 315] width 459 height 469
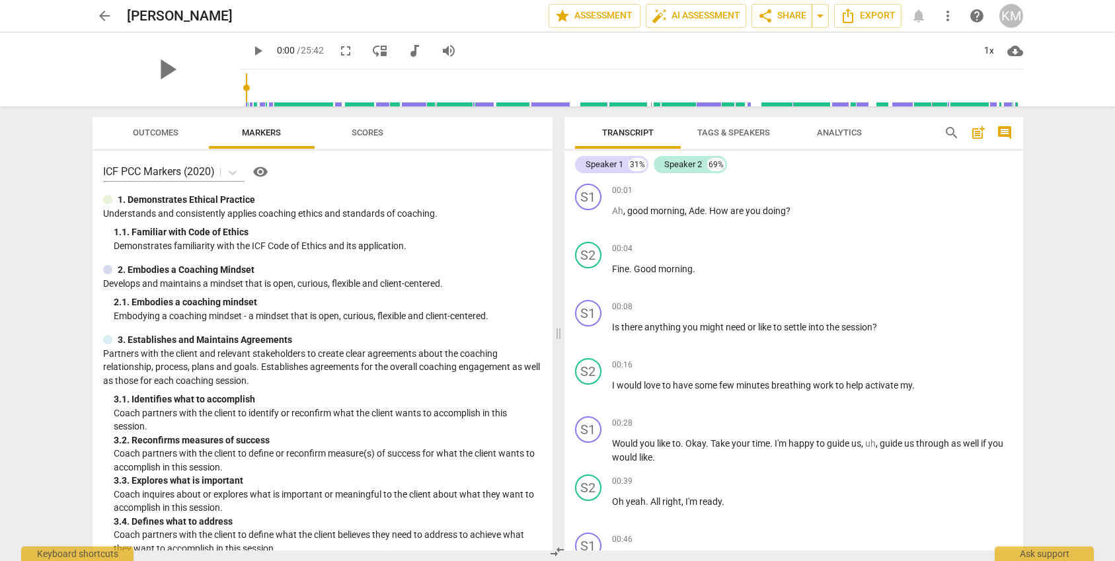
click at [250, 48] on span "play_arrow" at bounding box center [258, 51] width 16 height 16
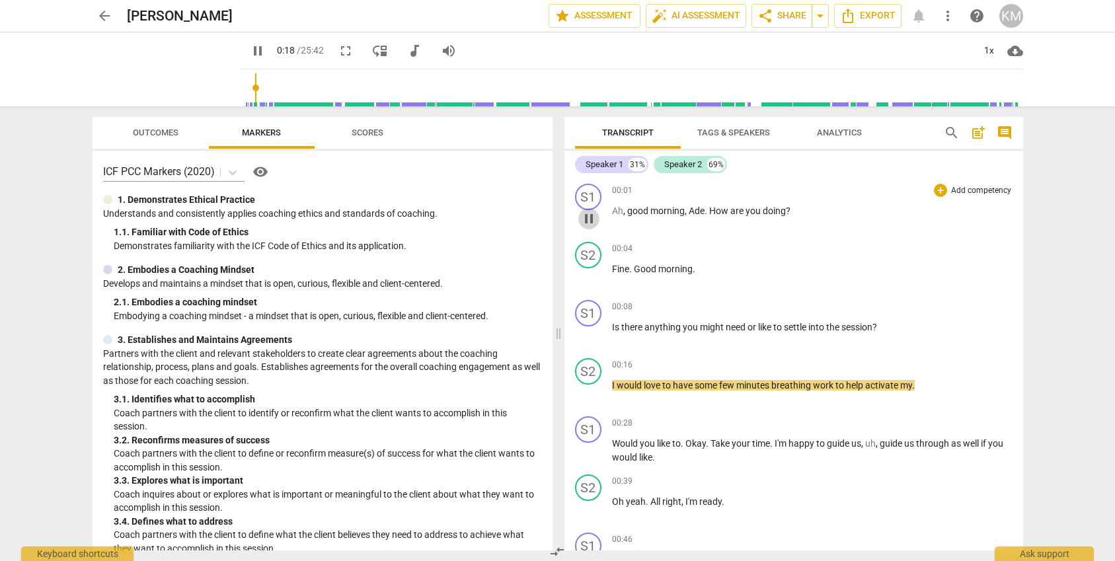
click at [592, 221] on span "pause" at bounding box center [589, 219] width 16 height 16
click at [590, 222] on span "play_arrow" at bounding box center [589, 219] width 16 height 16
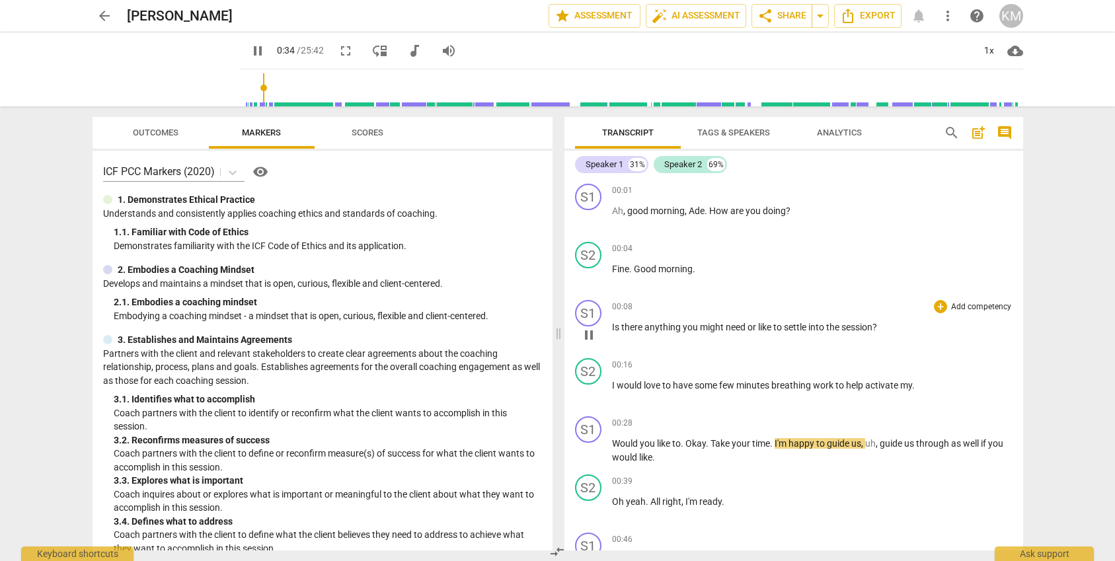
click at [707, 322] on p "Is there anything you might need or like to settle into the session ?" at bounding box center [812, 327] width 400 height 14
click at [250, 51] on span "pause" at bounding box center [258, 51] width 16 height 16
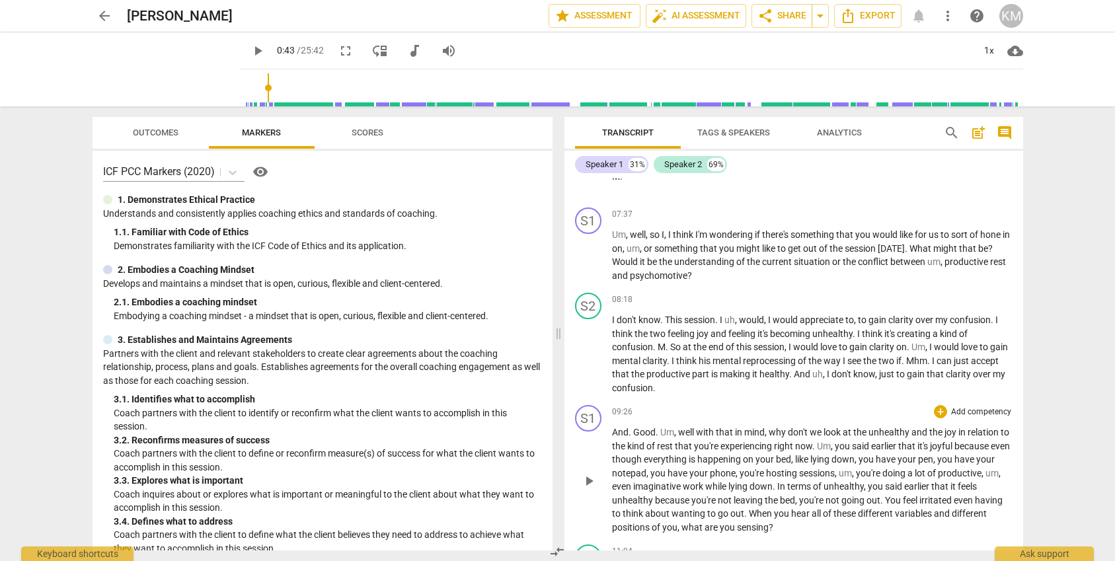
scroll to position [1239, 0]
drag, startPoint x: 612, startPoint y: 445, endPoint x: 630, endPoint y: 445, distance: 17.2
click at [630, 445] on p "And . Good . Um , well with that in mind , why don't we look at the unhealthy a…" at bounding box center [812, 479] width 400 height 108
click at [679, 427] on span "keyboard_arrow_down" at bounding box center [676, 429] width 16 height 16
click at [758, 473] on div at bounding box center [759, 470] width 13 height 13
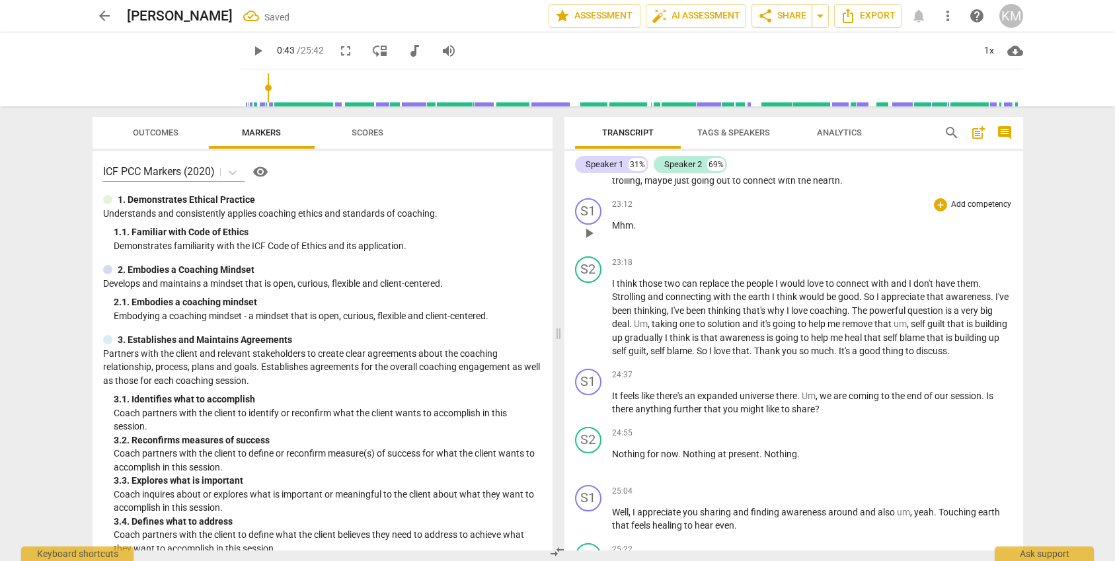
scroll to position [3236, 0]
drag, startPoint x: 616, startPoint y: 466, endPoint x: 644, endPoint y: 466, distance: 27.1
click at [644, 458] on span "Nothing" at bounding box center [629, 452] width 35 height 11
click at [690, 452] on span "keyboard_arrow_down" at bounding box center [690, 449] width 16 height 16
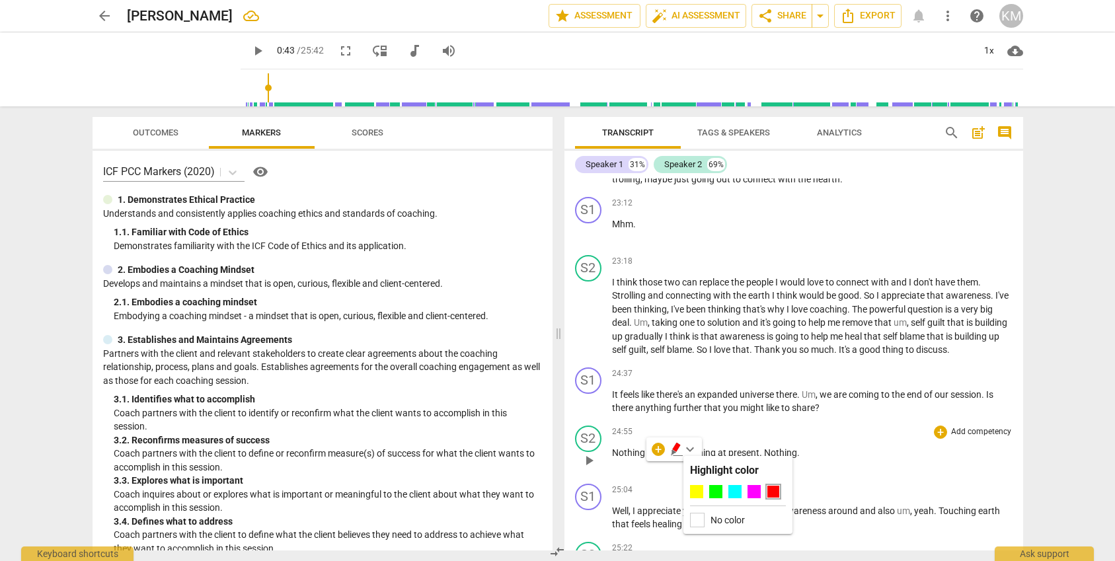
click at [772, 491] on div at bounding box center [772, 491] width 13 height 13
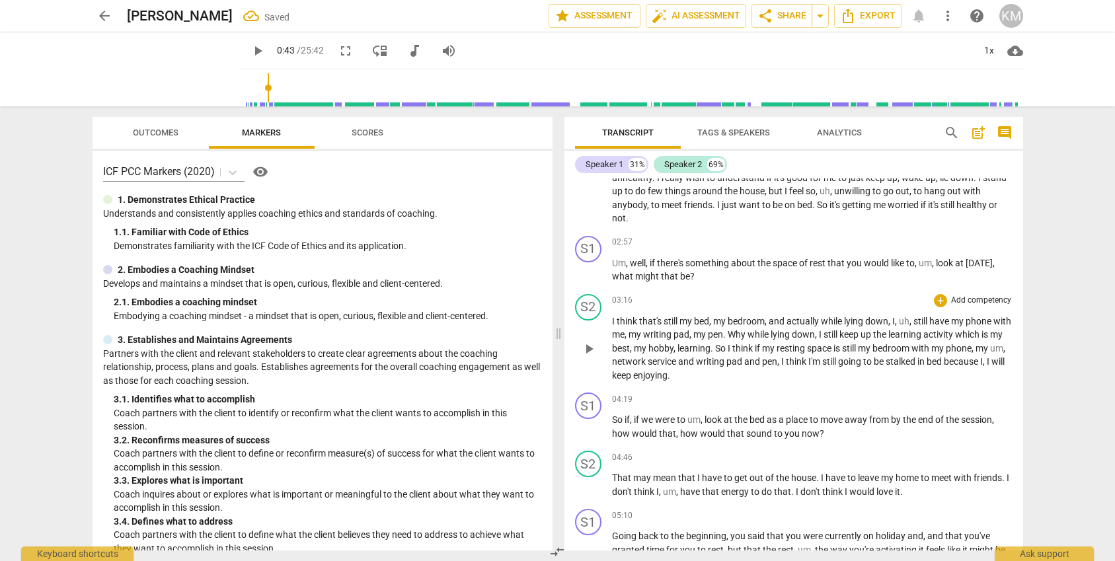
scroll to position [0, 0]
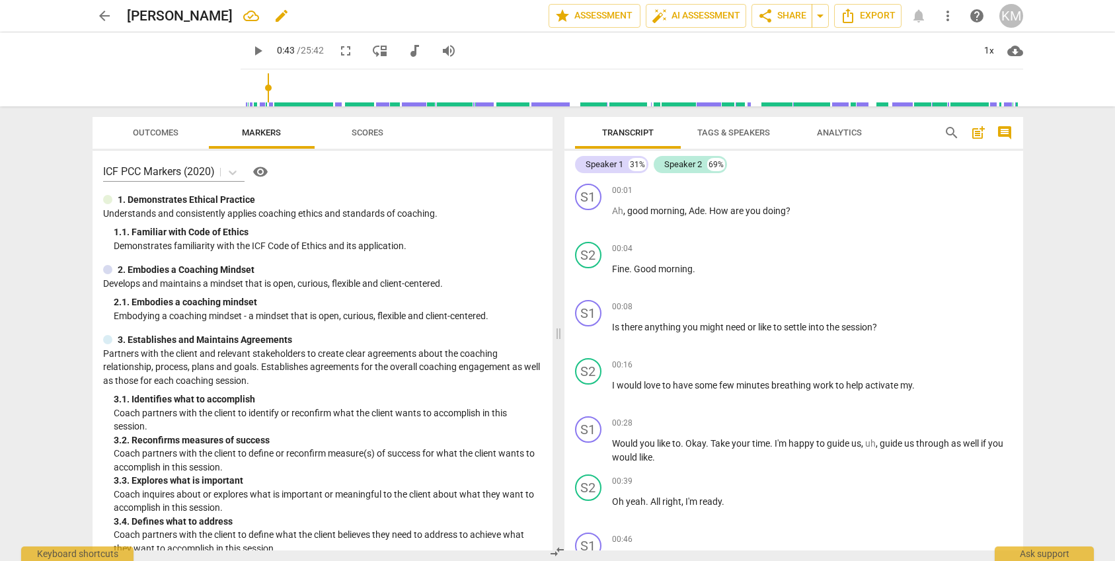
type input "44"
